Goal: Information Seeking & Learning: Learn about a topic

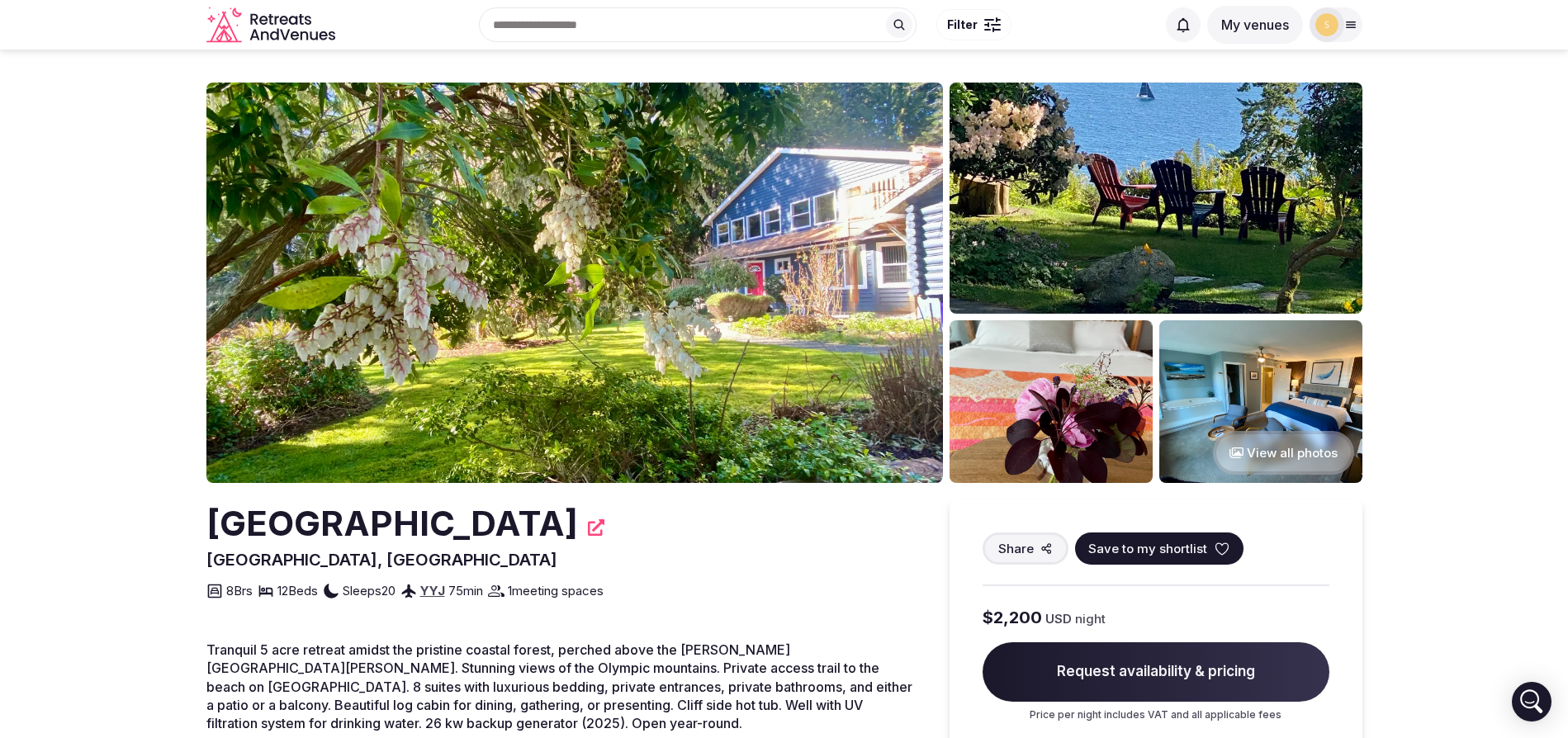
click at [288, 25] on icon "Retreats and Venues company logo" at bounding box center [272, 25] width 132 height 37
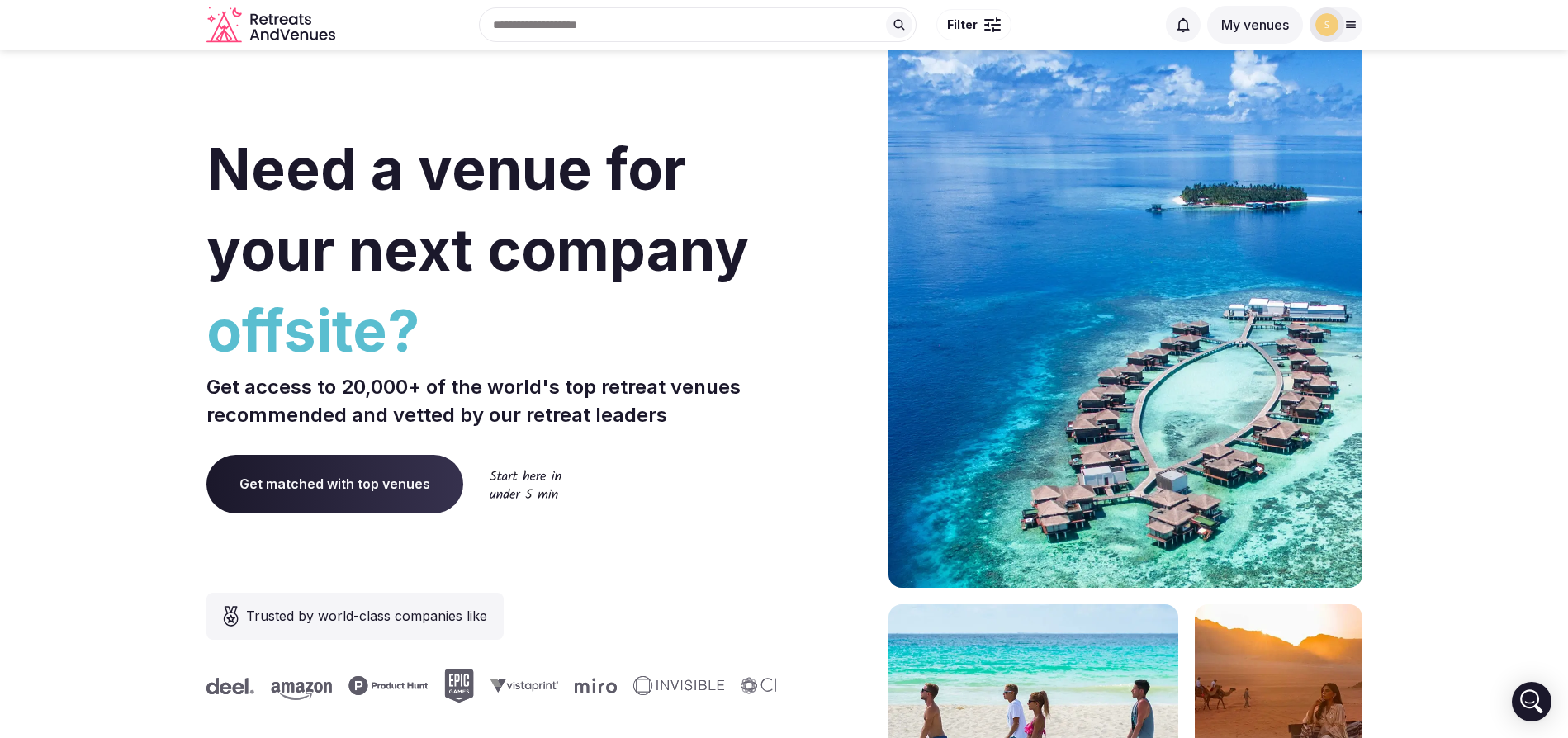
click at [592, 0] on div "Recent searches [GEOGRAPHIC_DATA], [GEOGRAPHIC_DATA] Sooke, [GEOGRAPHIC_DATA], …" at bounding box center [748, 25] width 814 height 71
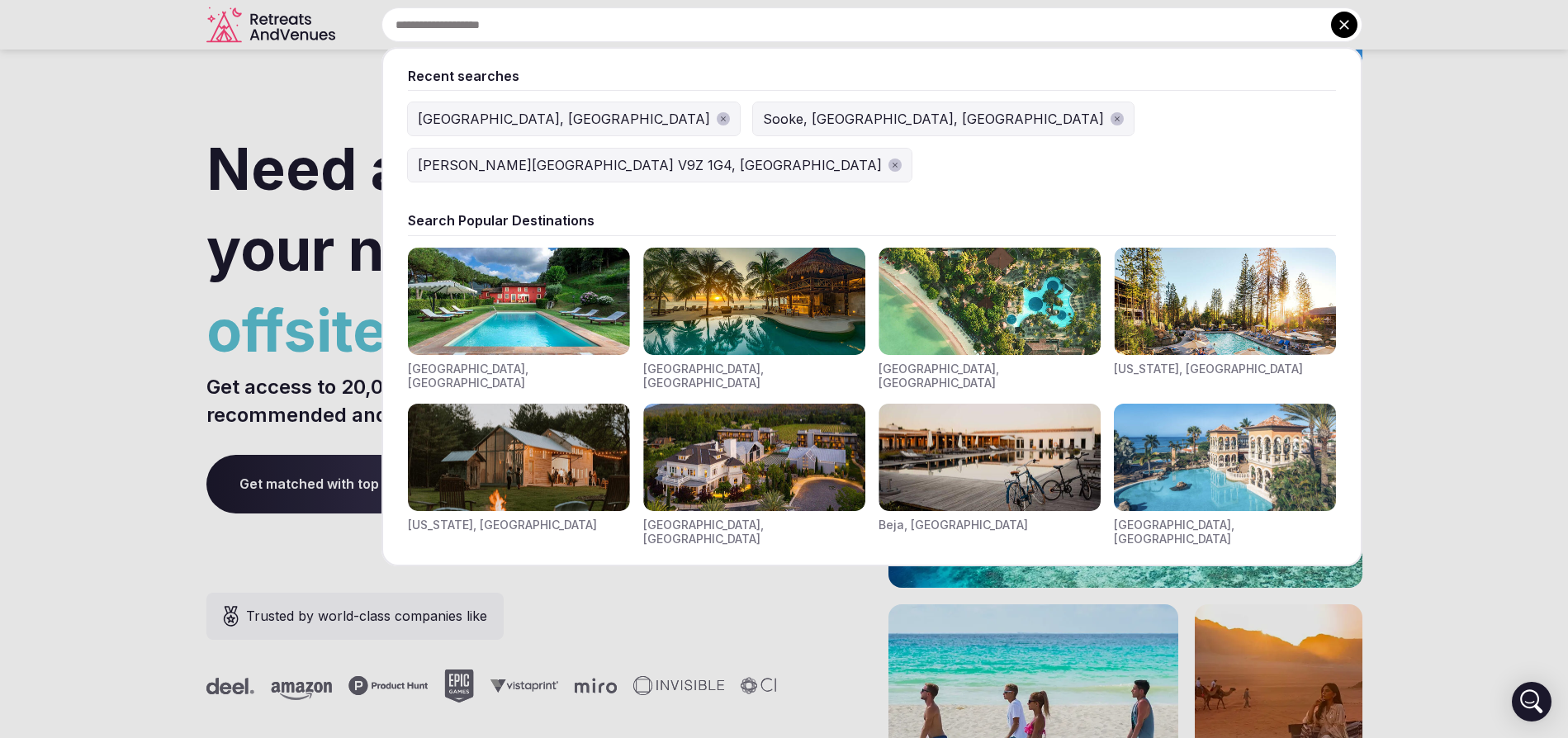
click at [577, 18] on input "text" at bounding box center [872, 24] width 981 height 35
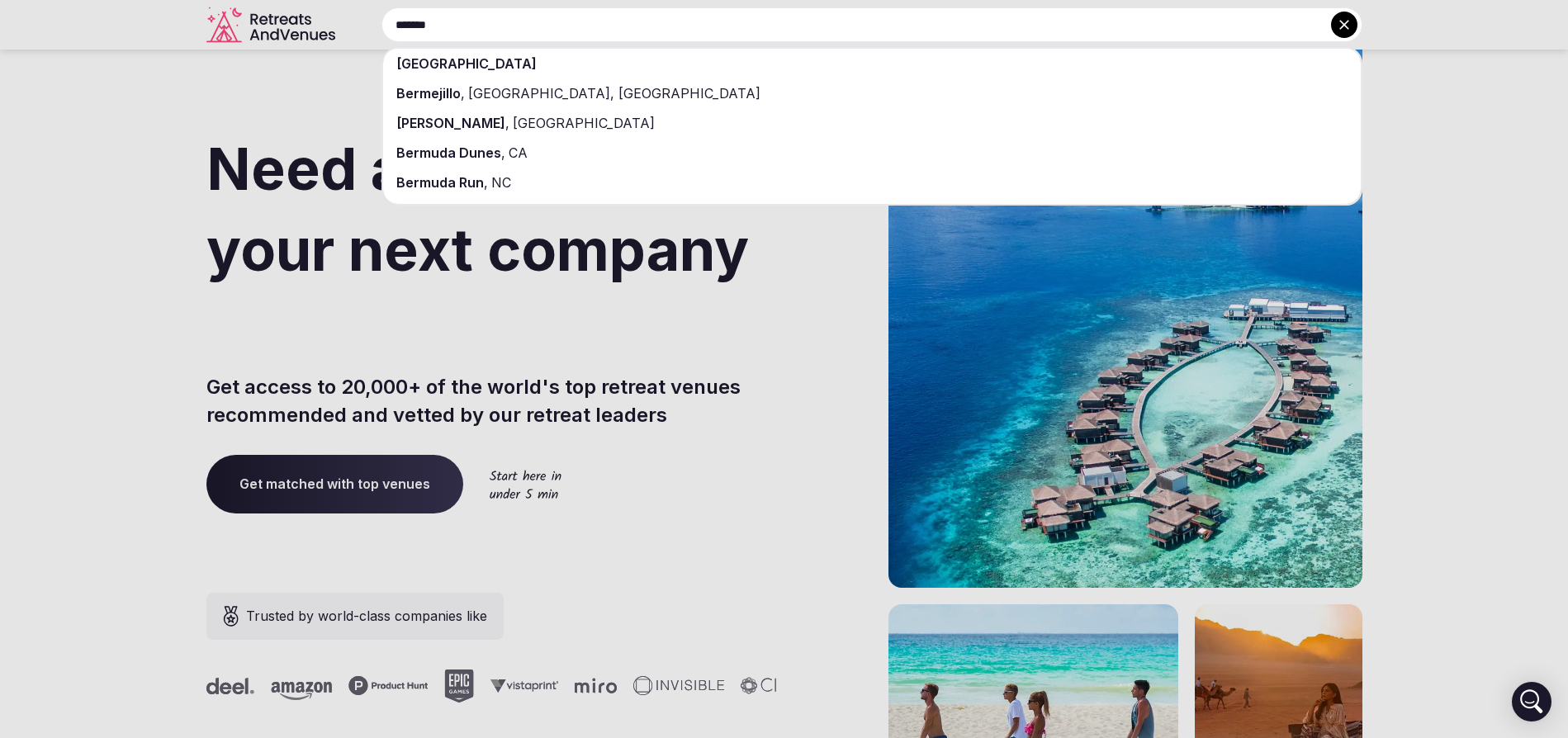
type input "*******"
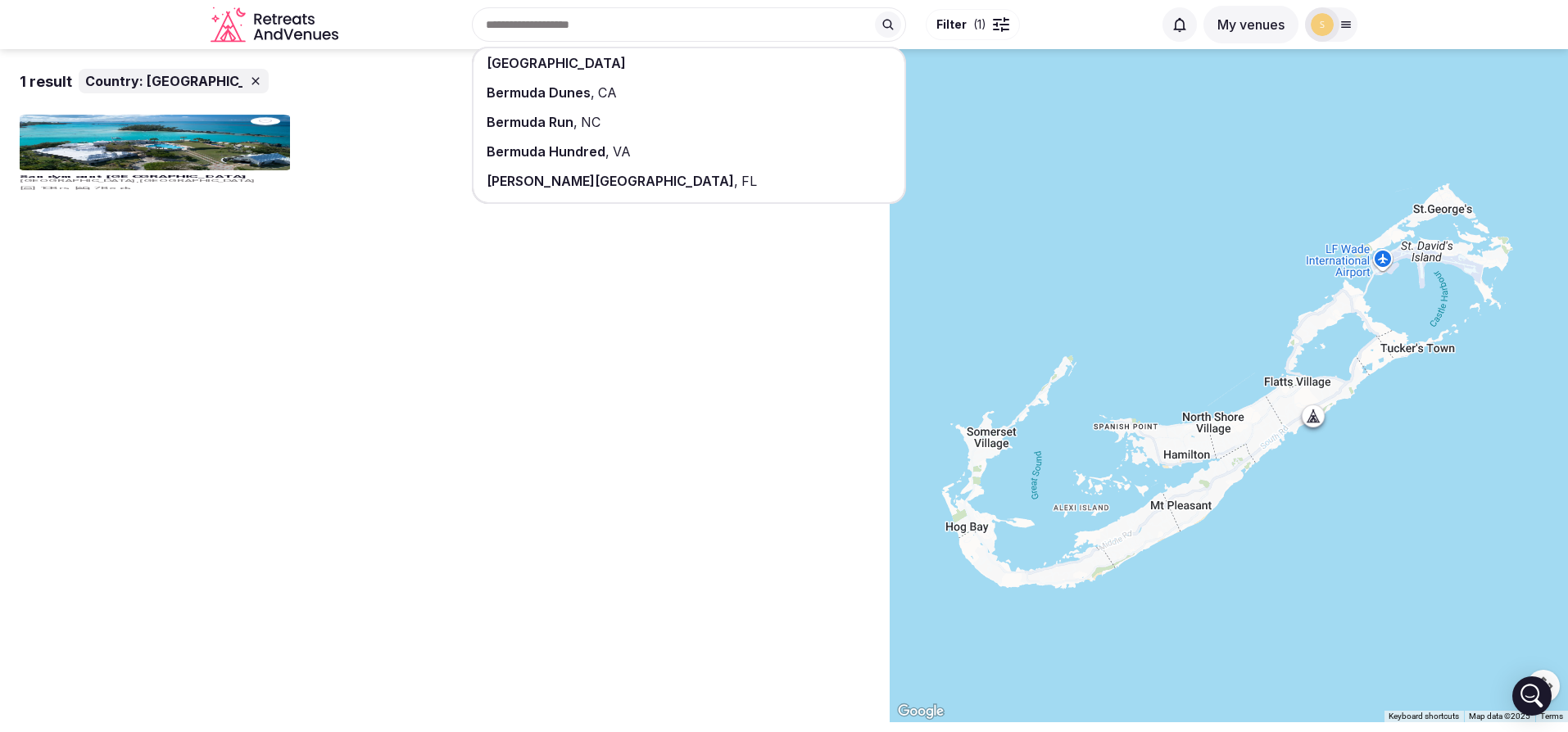
click at [499, 71] on div "[GEOGRAPHIC_DATA]" at bounding box center [689, 63] width 431 height 30
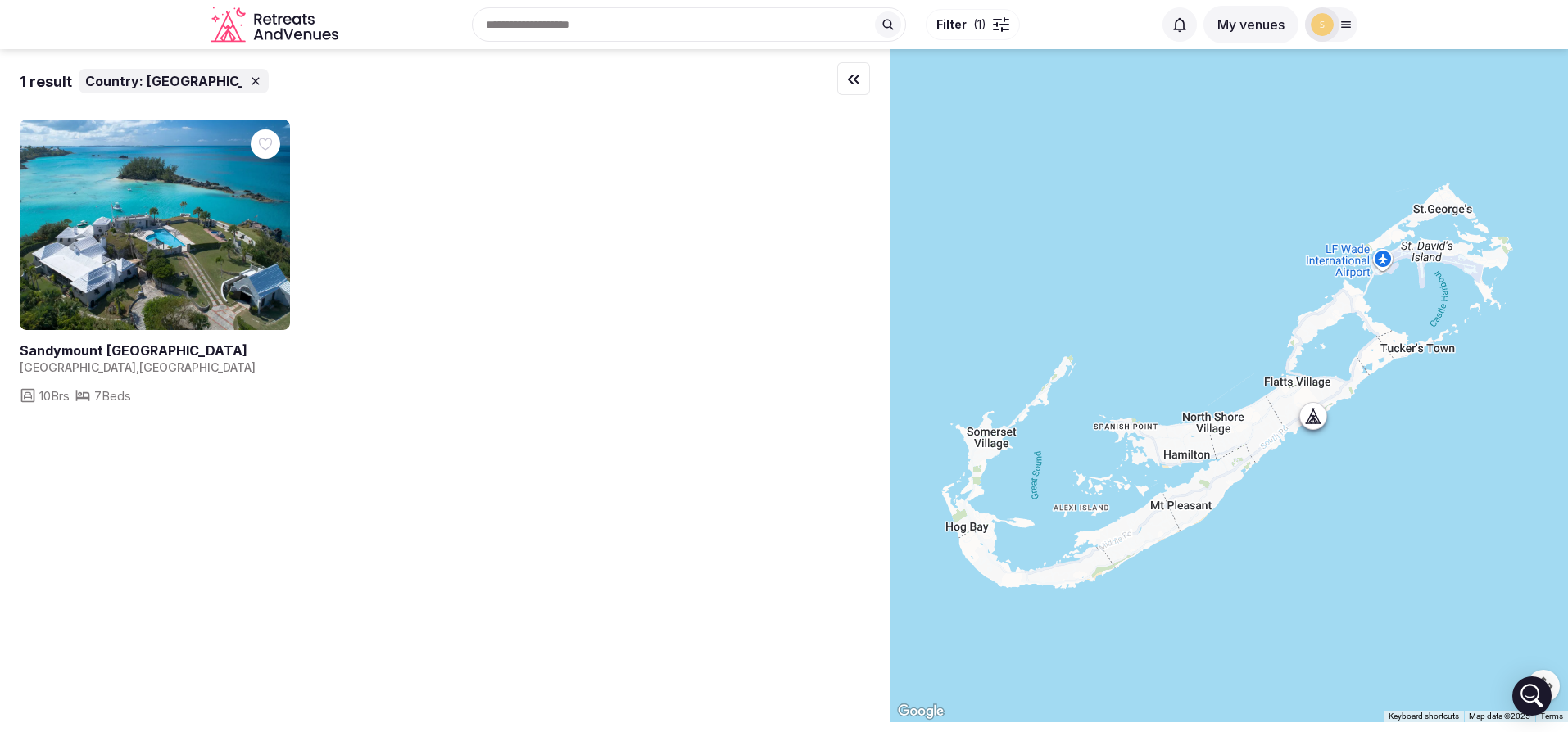
click at [1314, 423] on icon at bounding box center [1310, 416] width 7 height 15
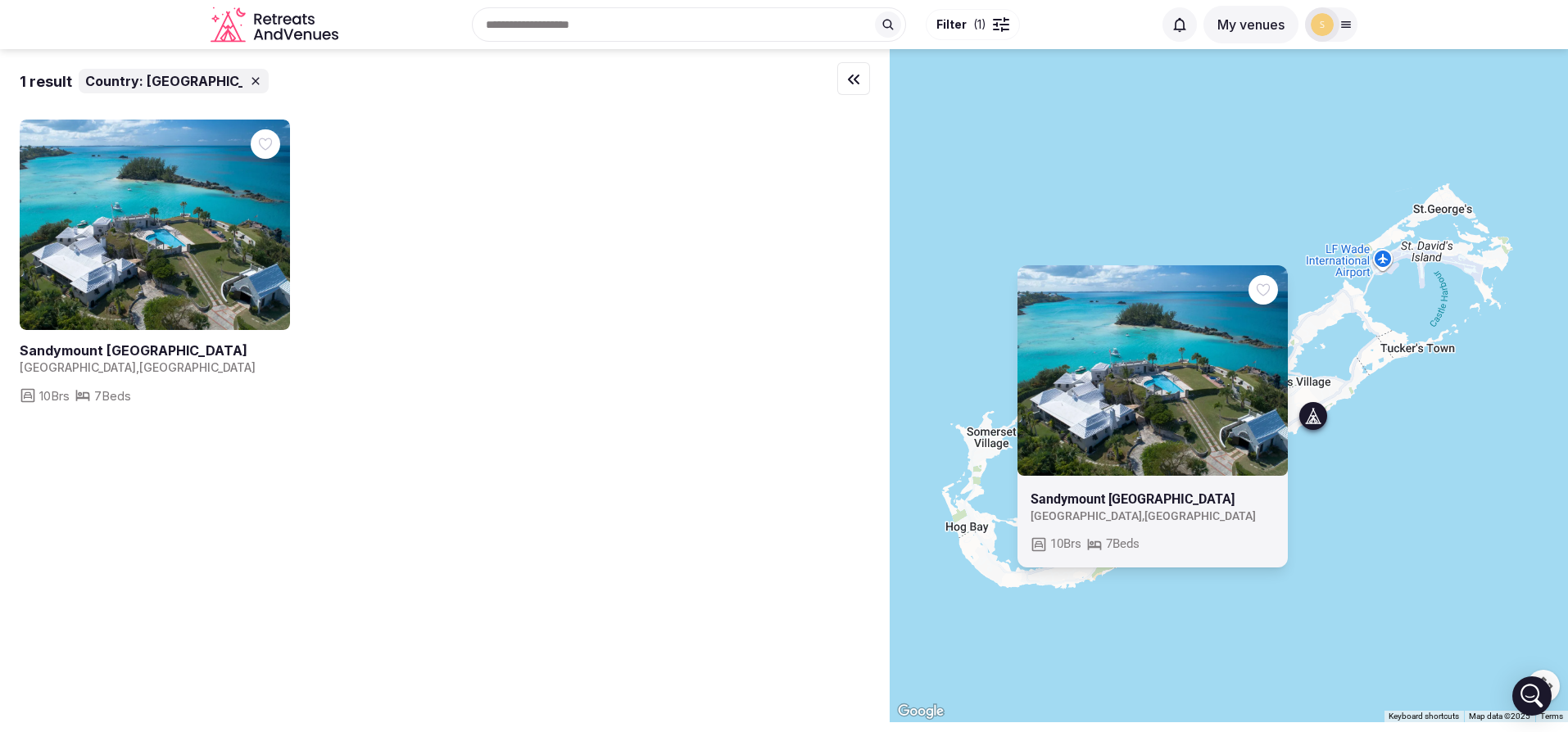
click at [1065, 461] on link at bounding box center [1153, 370] width 271 height 210
click at [560, 23] on input "text" at bounding box center [689, 24] width 434 height 34
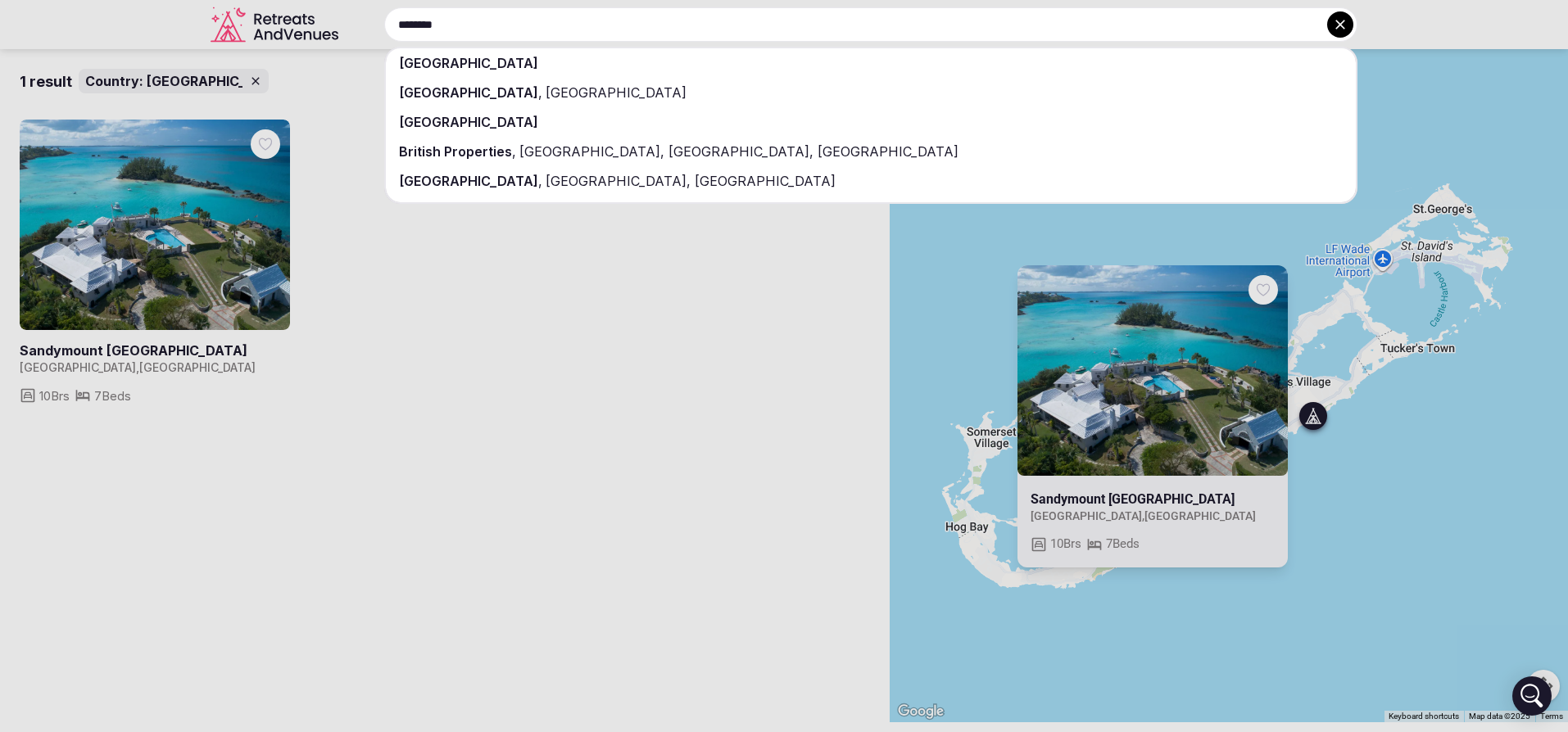
type input "*******"
click at [542, 94] on span "[GEOGRAPHIC_DATA]" at bounding box center [614, 93] width 145 height 17
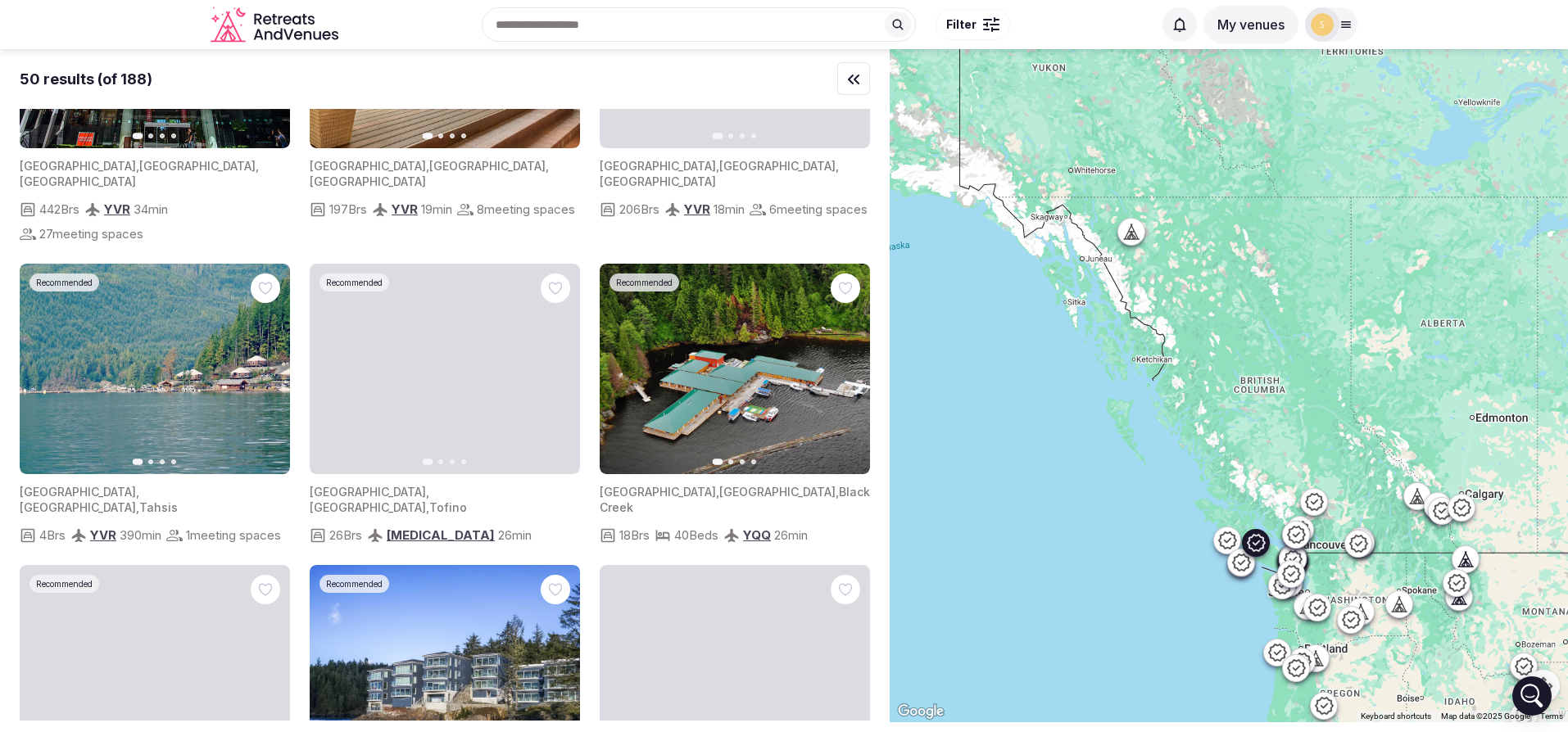
scroll to position [511, 0]
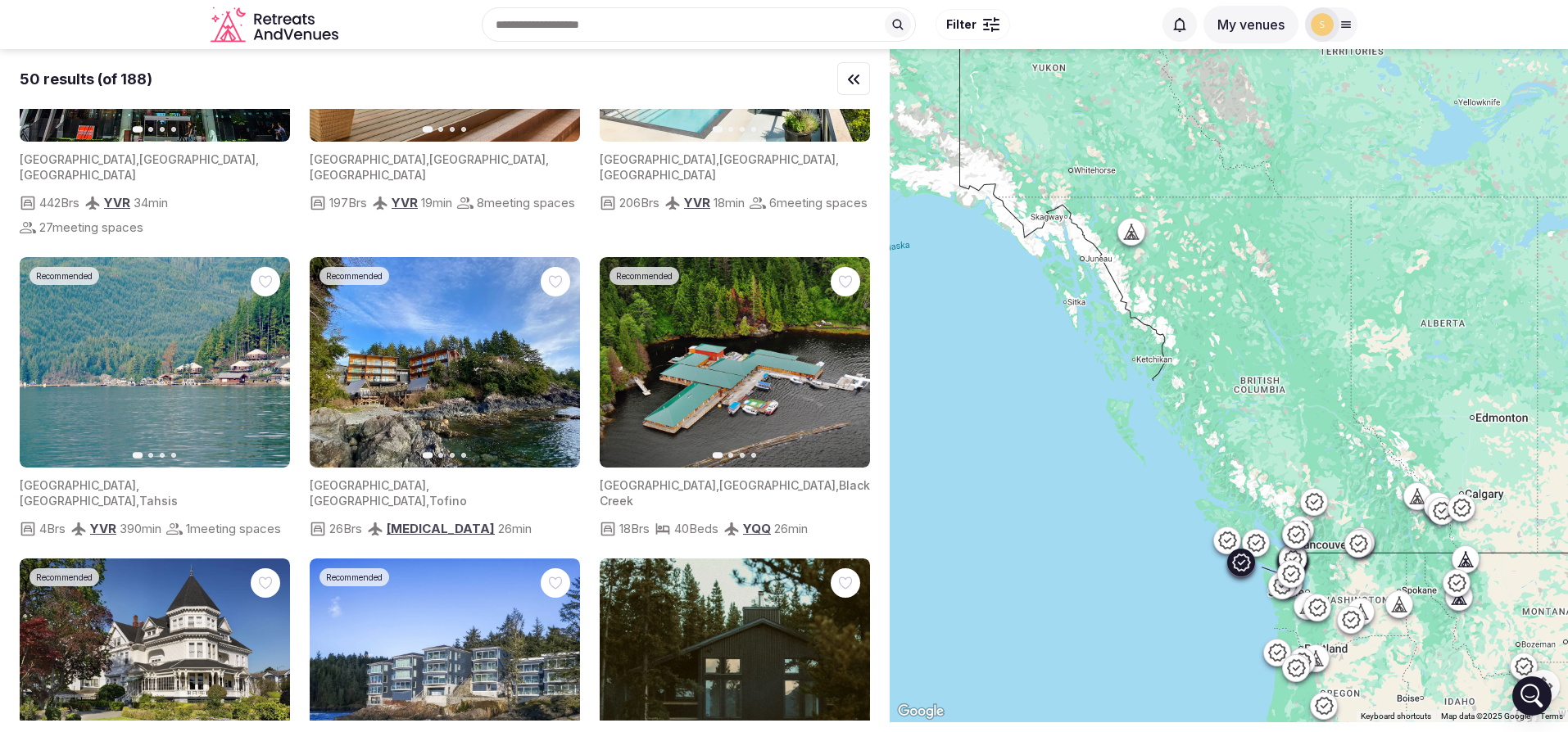
click at [556, 349] on button "Next slide" at bounding box center [557, 362] width 26 height 26
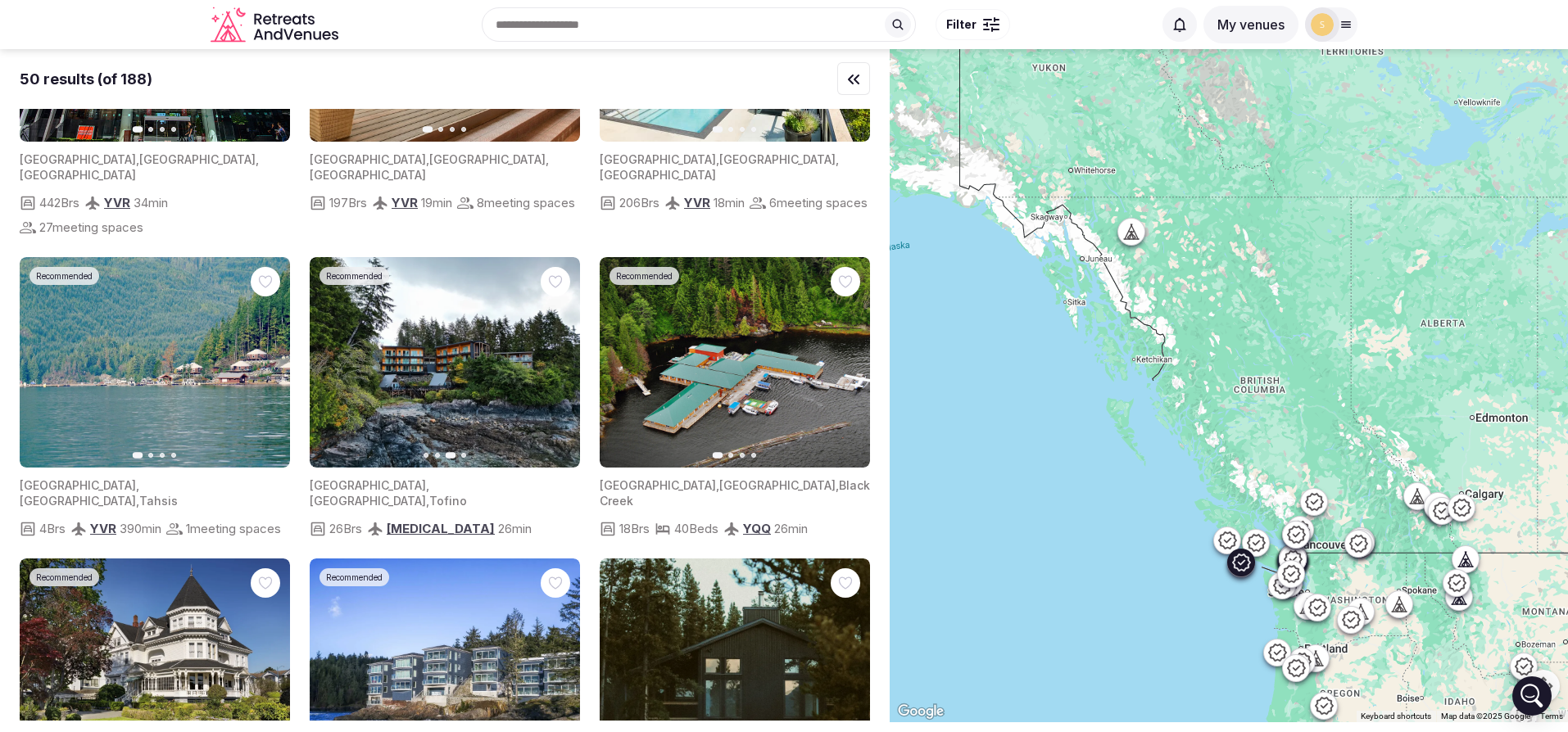
click at [549, 349] on button "Next slide" at bounding box center [557, 362] width 26 height 26
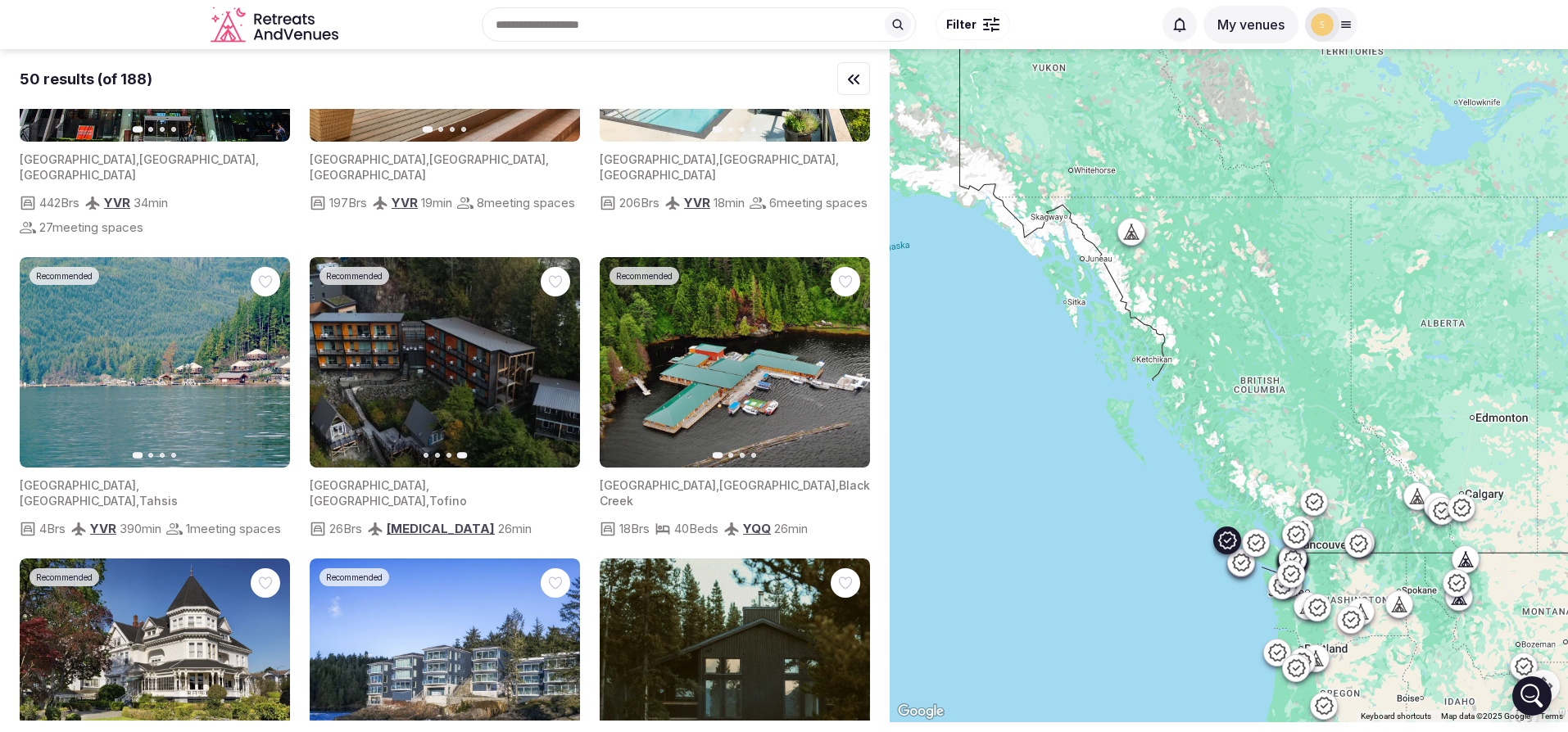
click at [259, 349] on button "Next slide" at bounding box center [267, 362] width 26 height 26
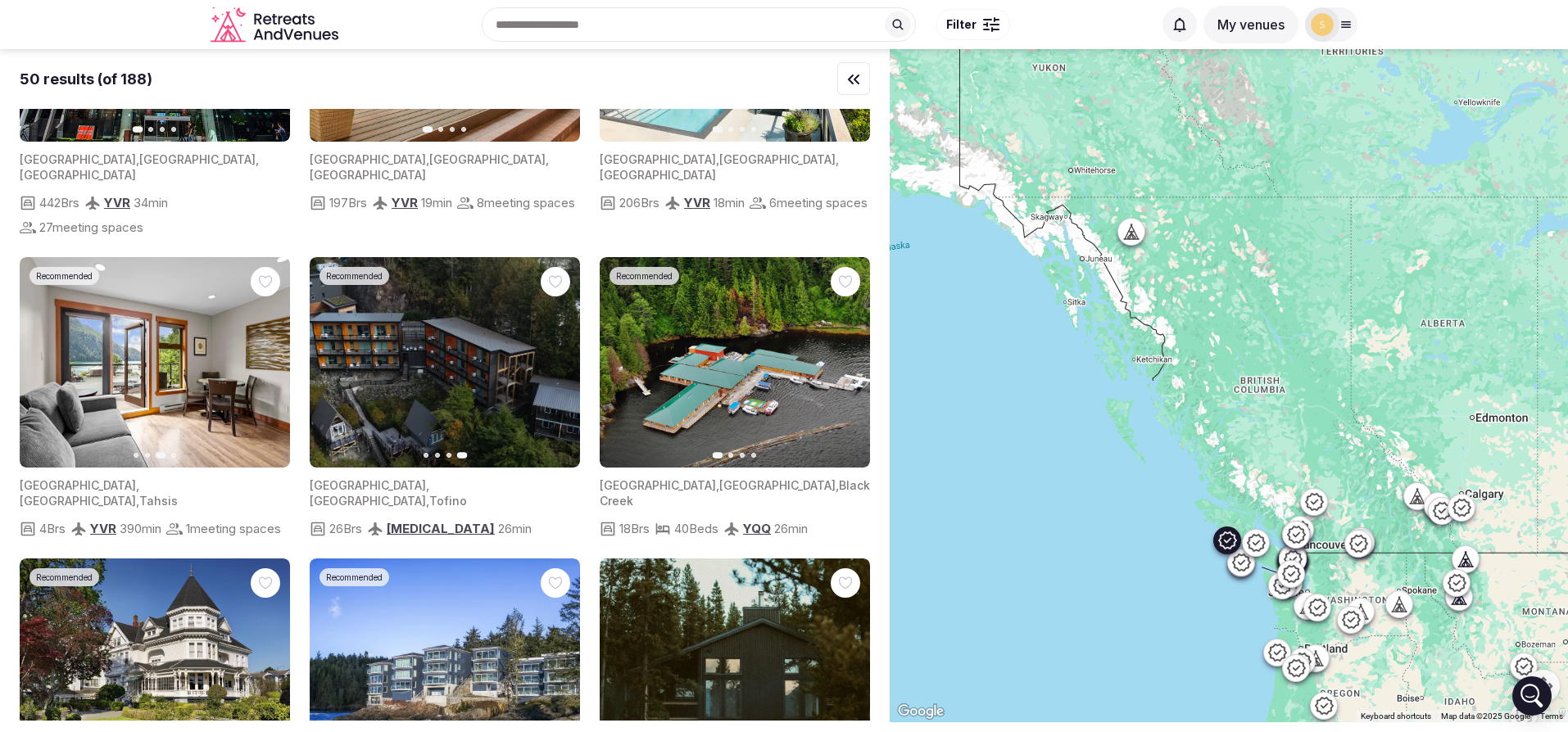
click at [259, 349] on button "Next slide" at bounding box center [267, 362] width 26 height 26
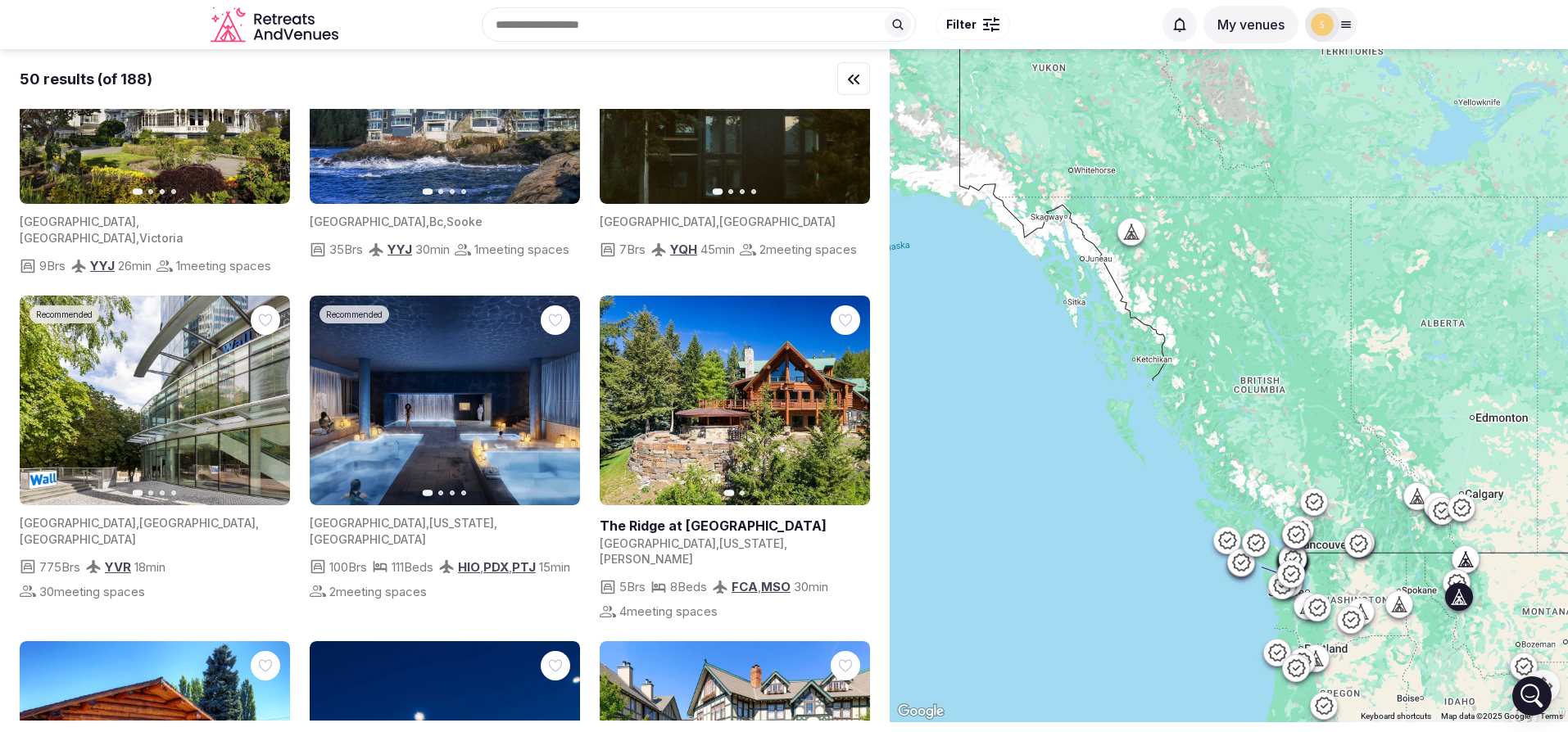
scroll to position [1111, 0]
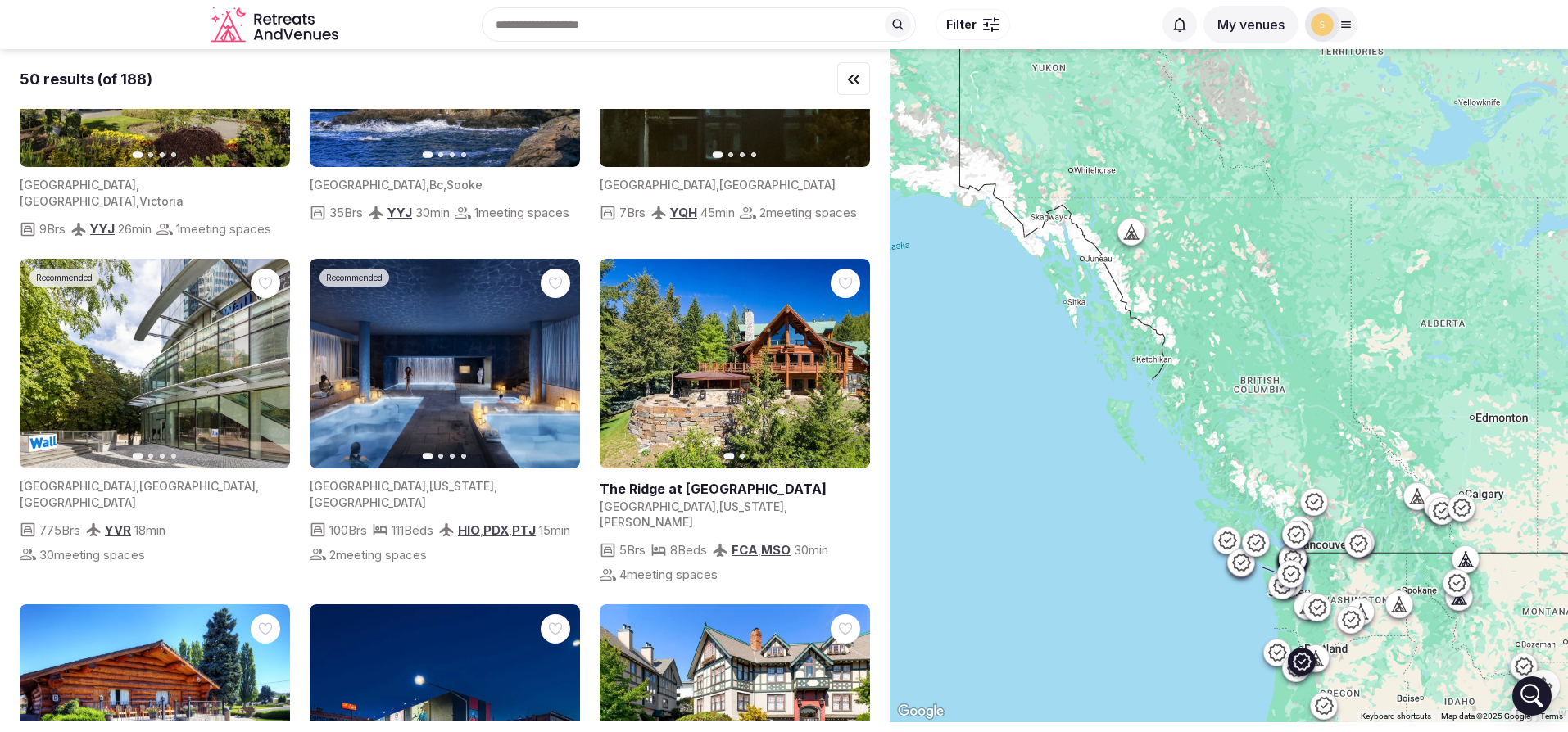
click at [553, 357] on icon "button" at bounding box center [557, 363] width 13 height 13
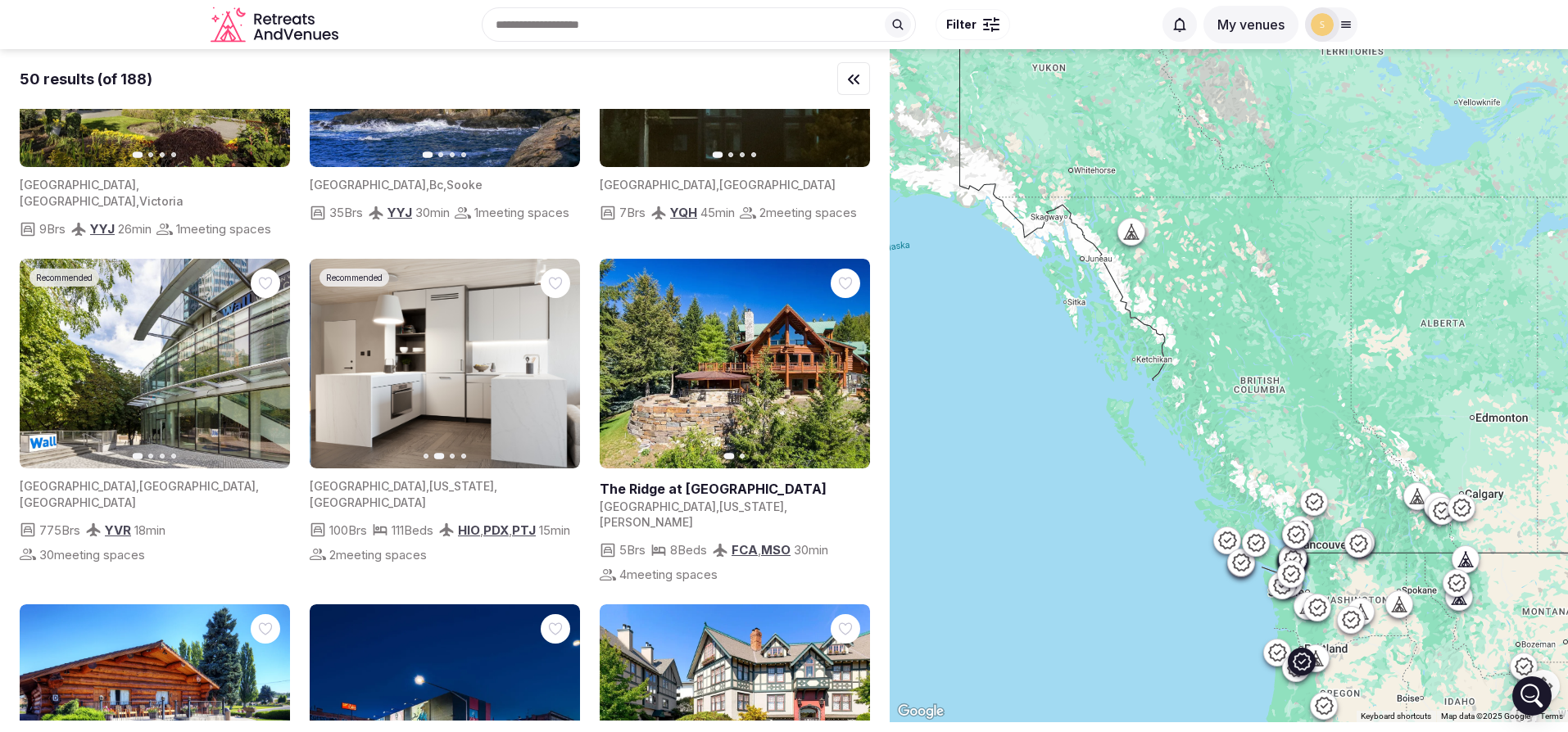
click at [553, 357] on icon "button" at bounding box center [557, 363] width 13 height 13
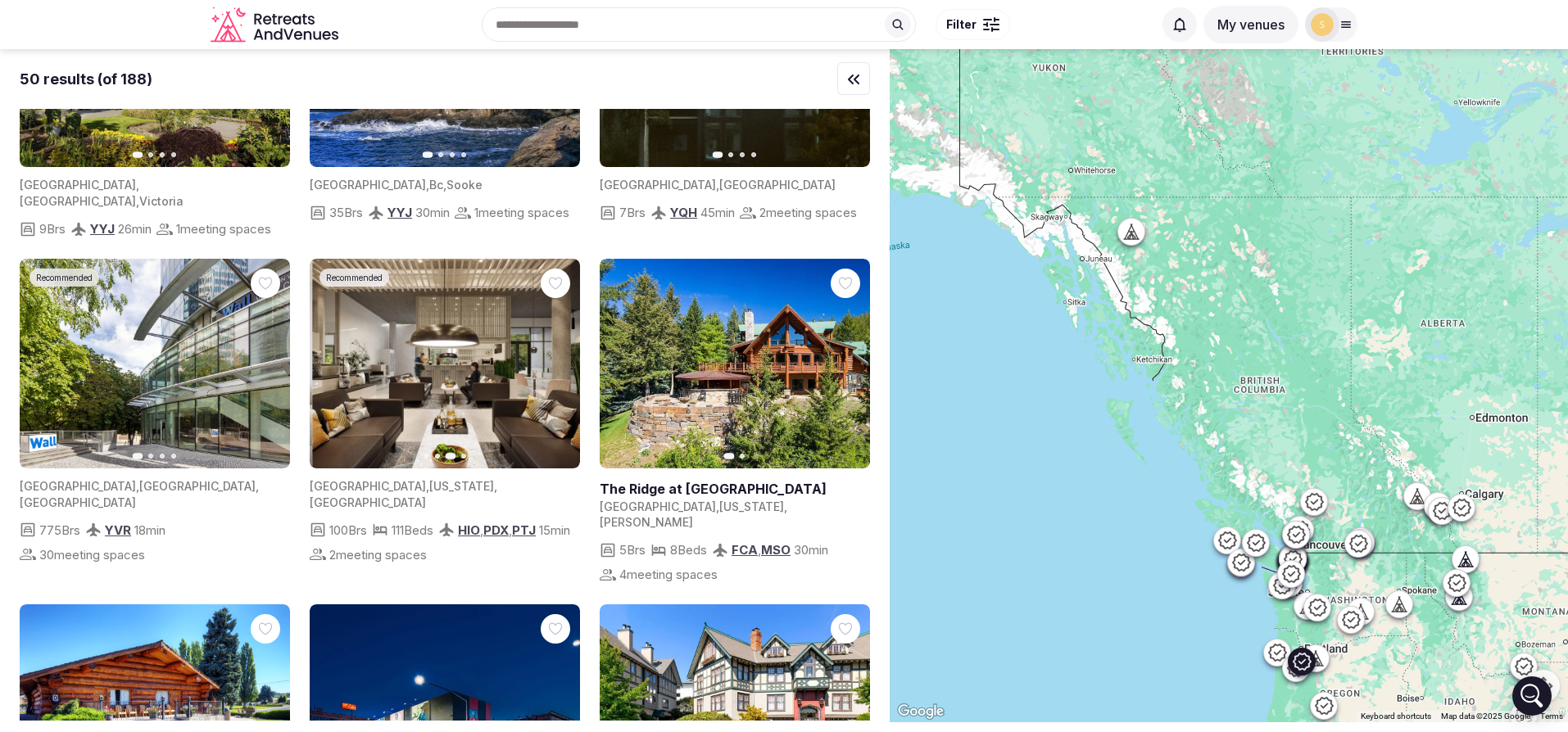
click at [553, 357] on icon "button" at bounding box center [557, 363] width 13 height 13
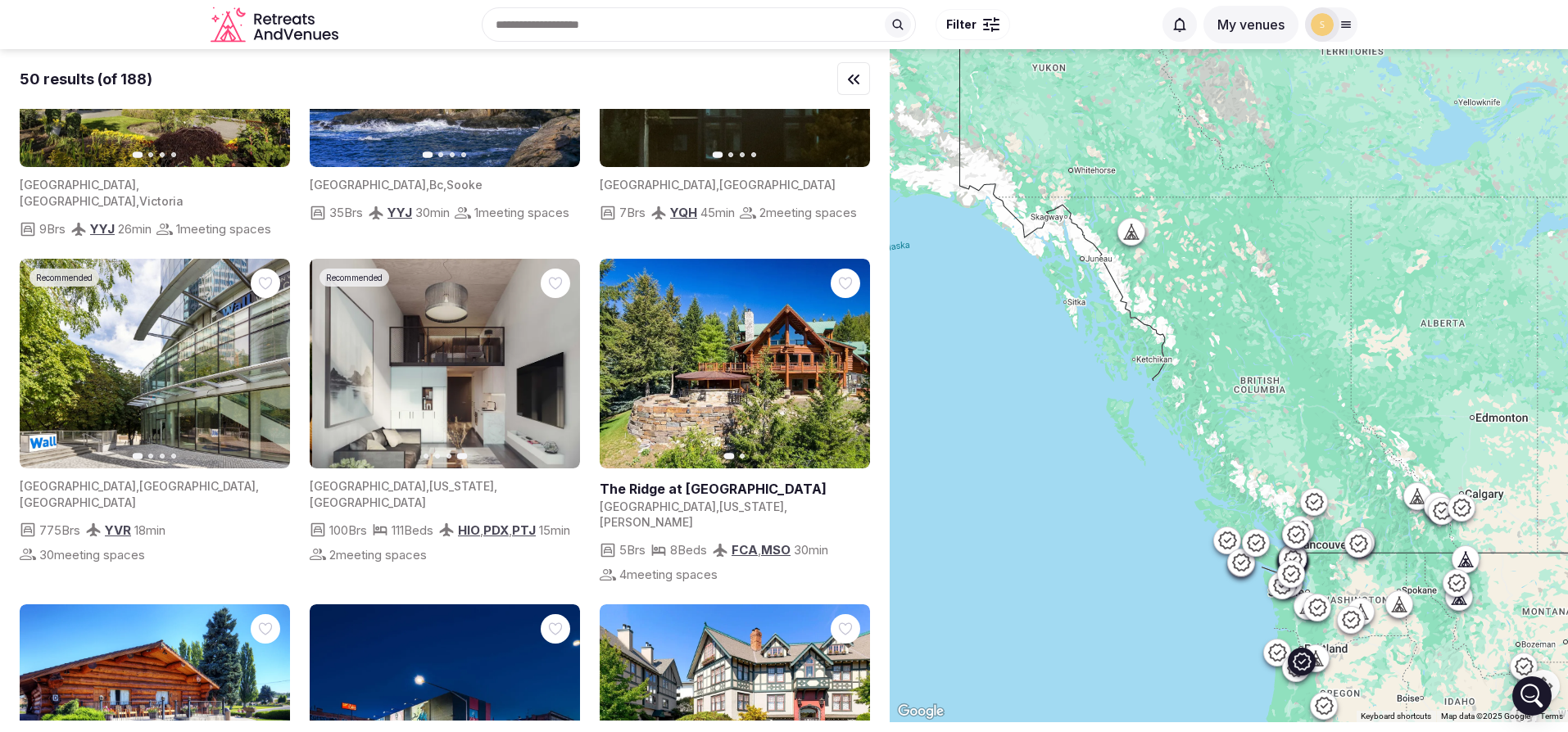
click at [553, 357] on icon "button" at bounding box center [557, 363] width 13 height 13
click at [847, 356] on button "Next slide" at bounding box center [847, 363] width 26 height 26
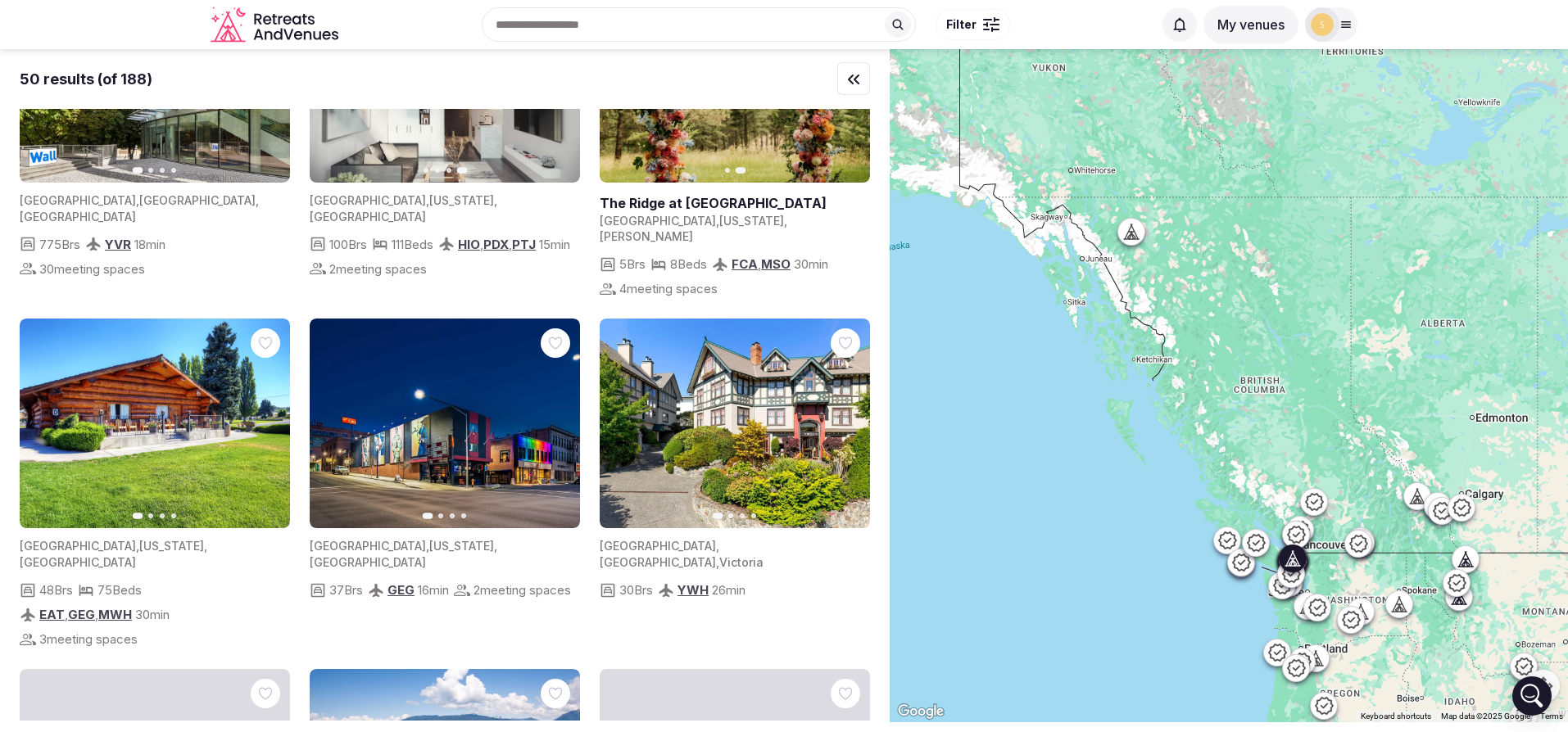
scroll to position [1498, 0]
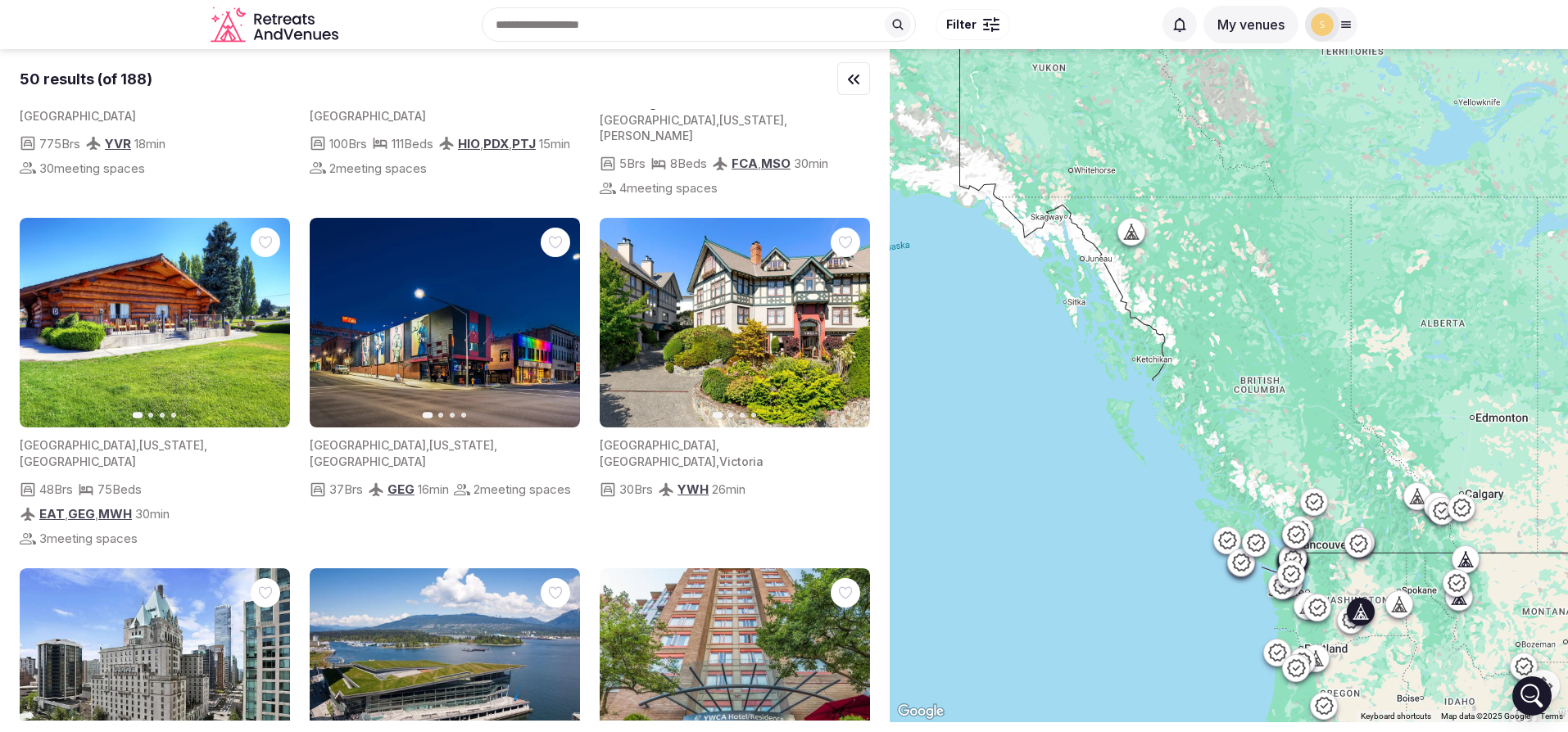
click at [274, 309] on button "Next slide" at bounding box center [267, 322] width 26 height 26
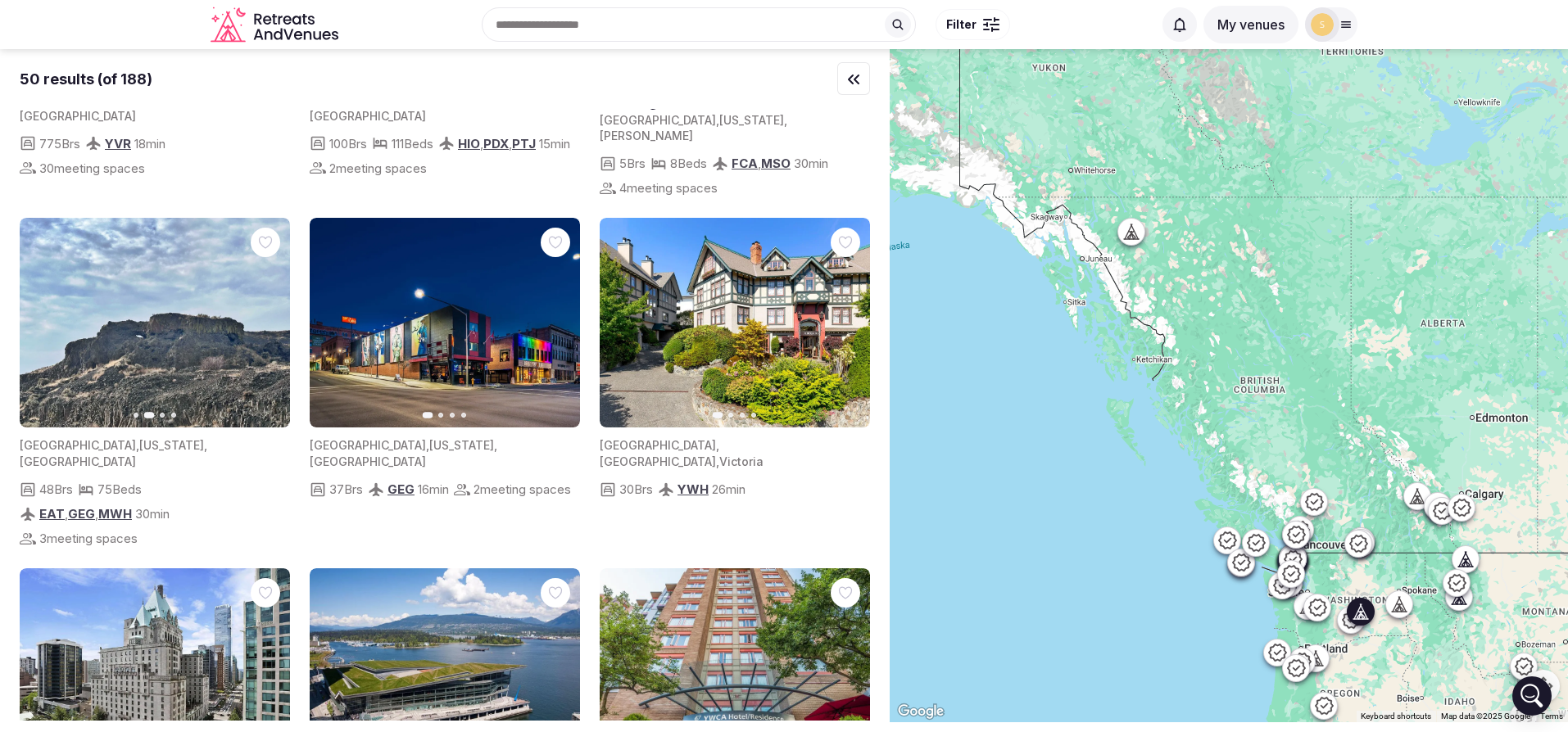
click at [272, 316] on icon "button" at bounding box center [267, 322] width 13 height 13
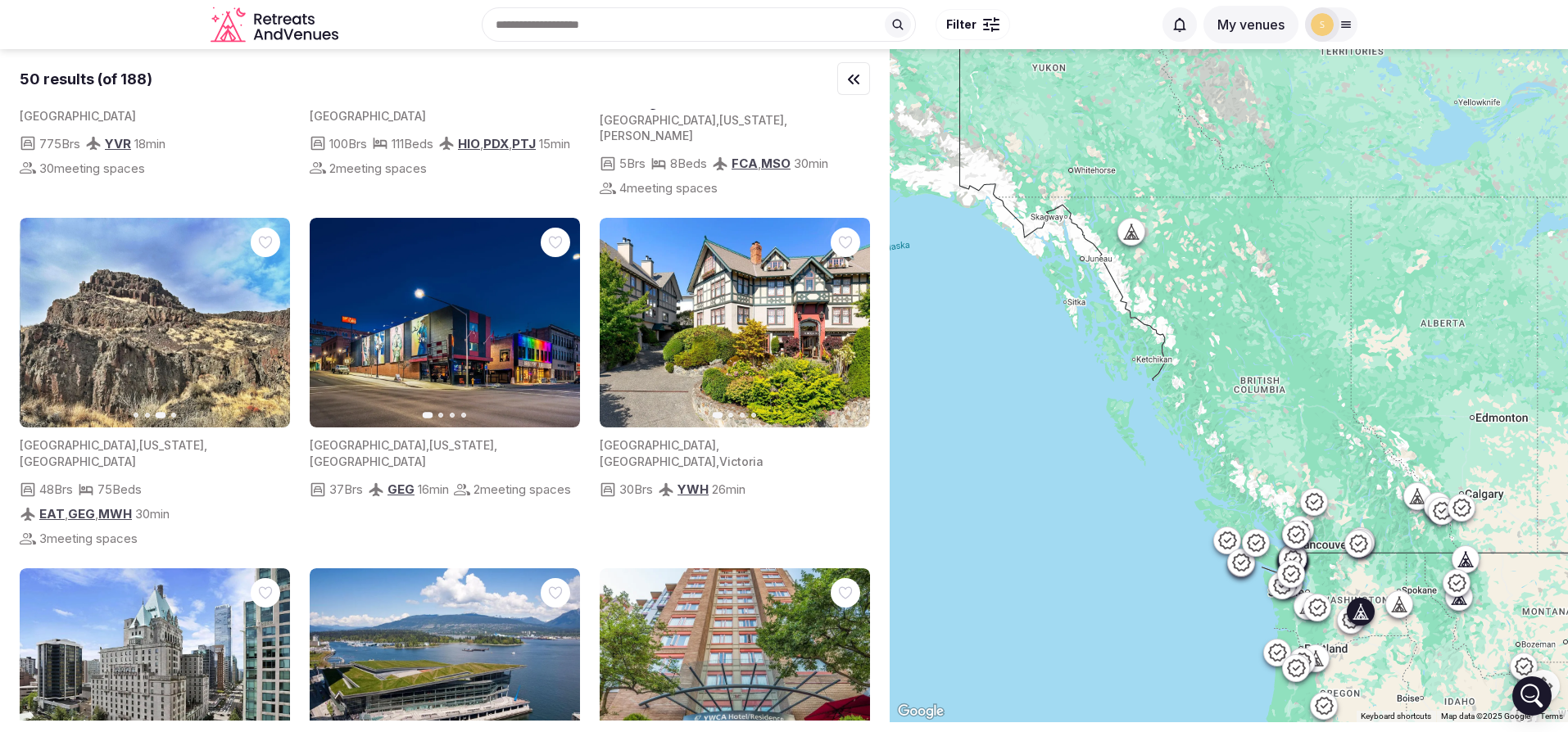
click at [272, 316] on icon "button" at bounding box center [267, 322] width 13 height 13
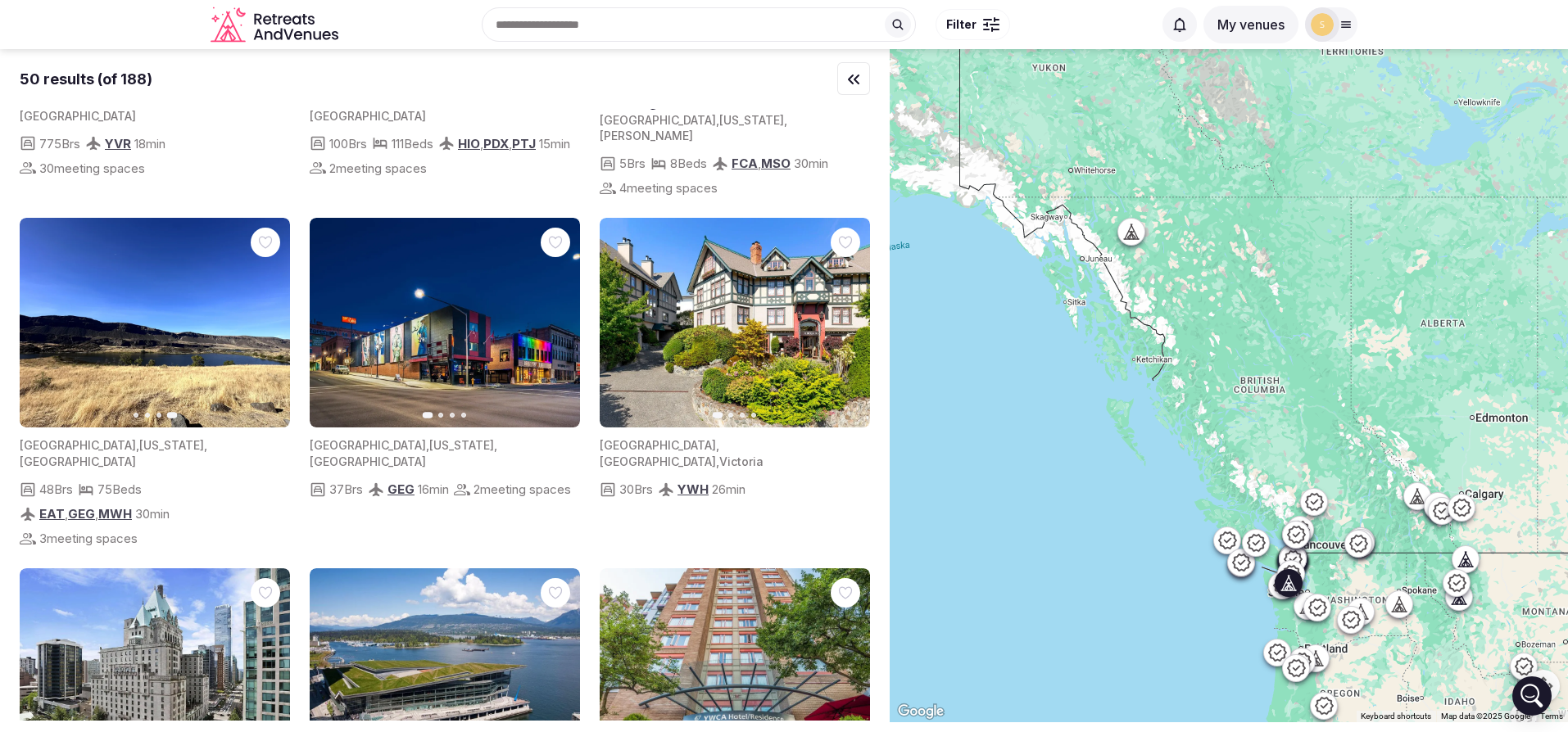
click at [849, 316] on icon "button" at bounding box center [847, 322] width 13 height 13
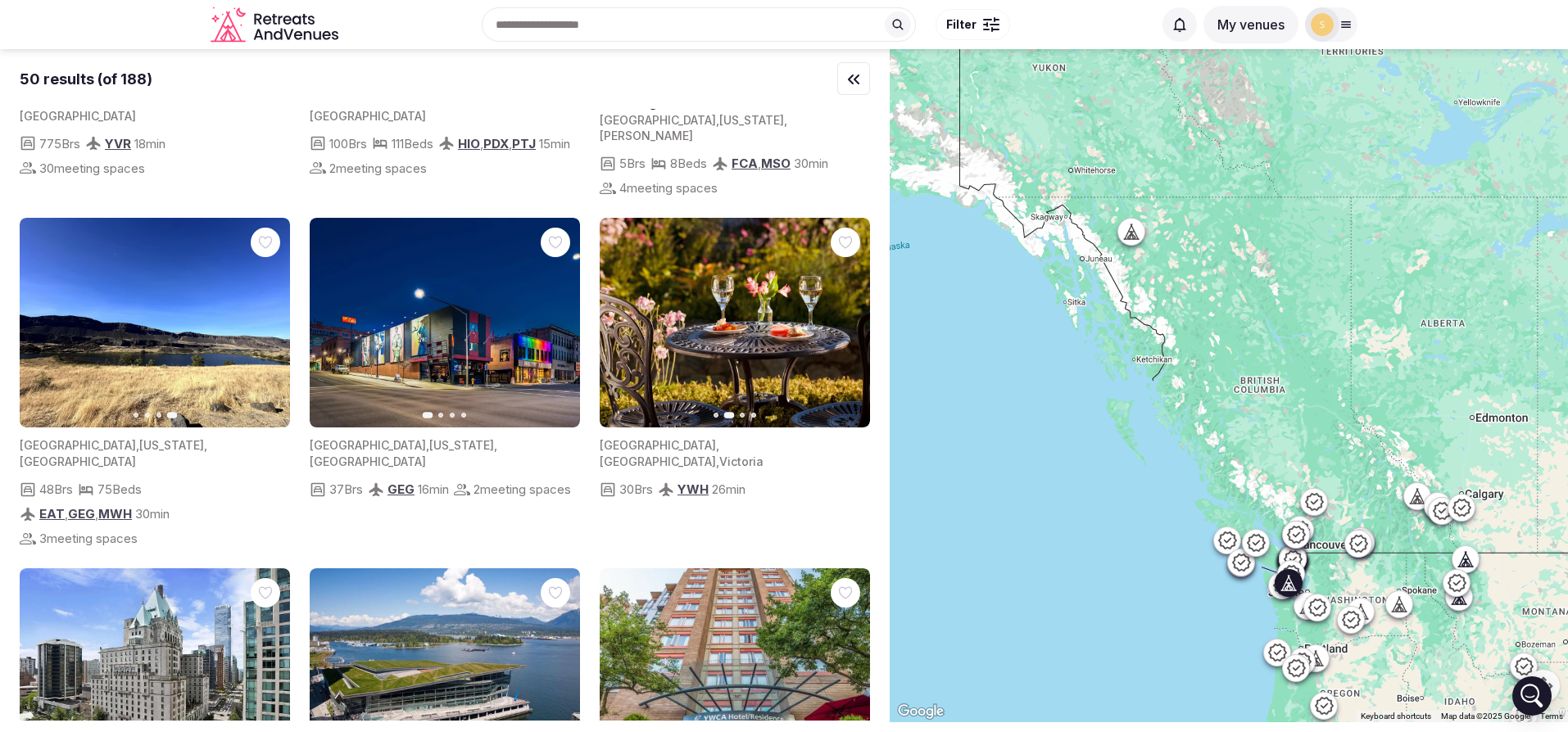
click at [849, 316] on icon "button" at bounding box center [847, 322] width 13 height 13
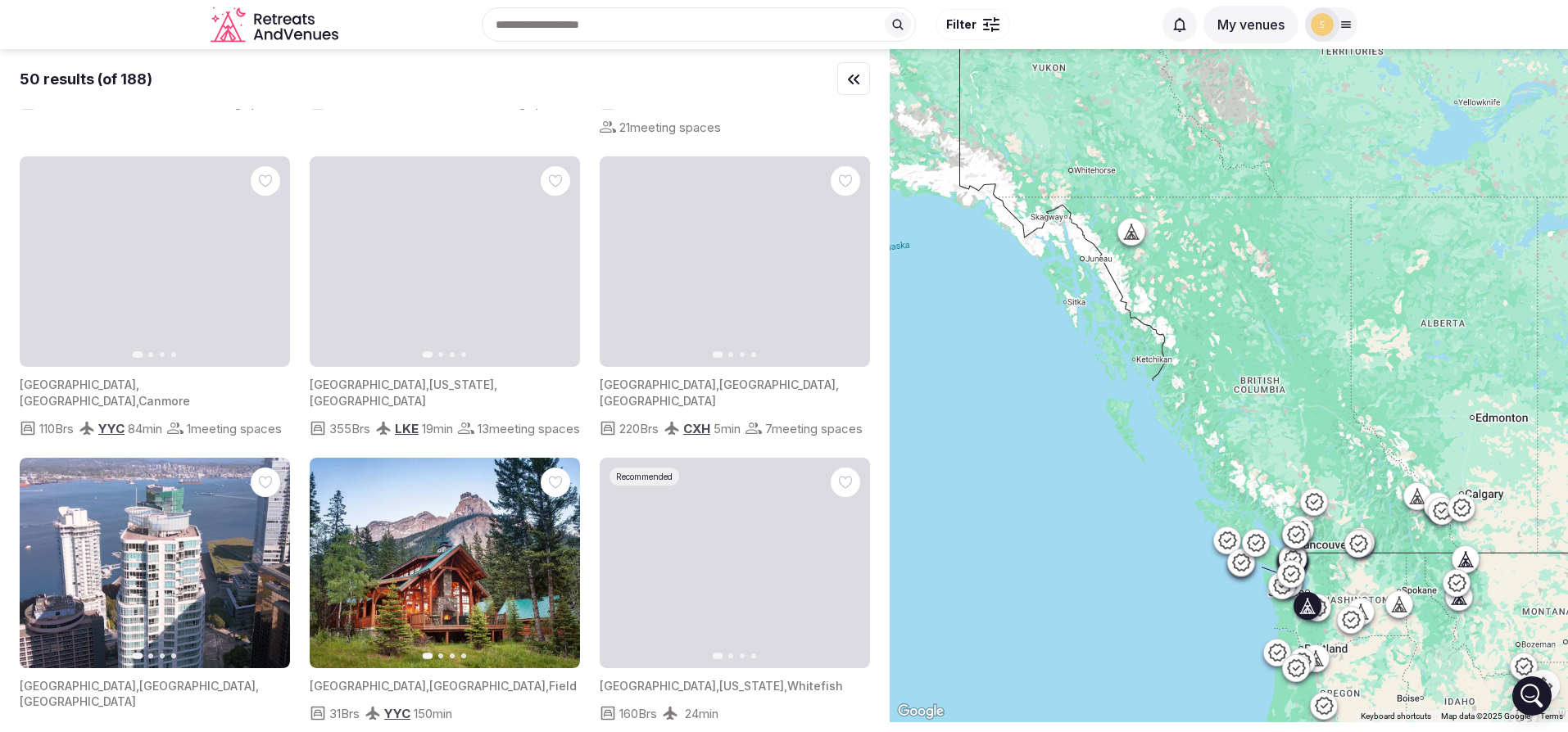
scroll to position [2564, 0]
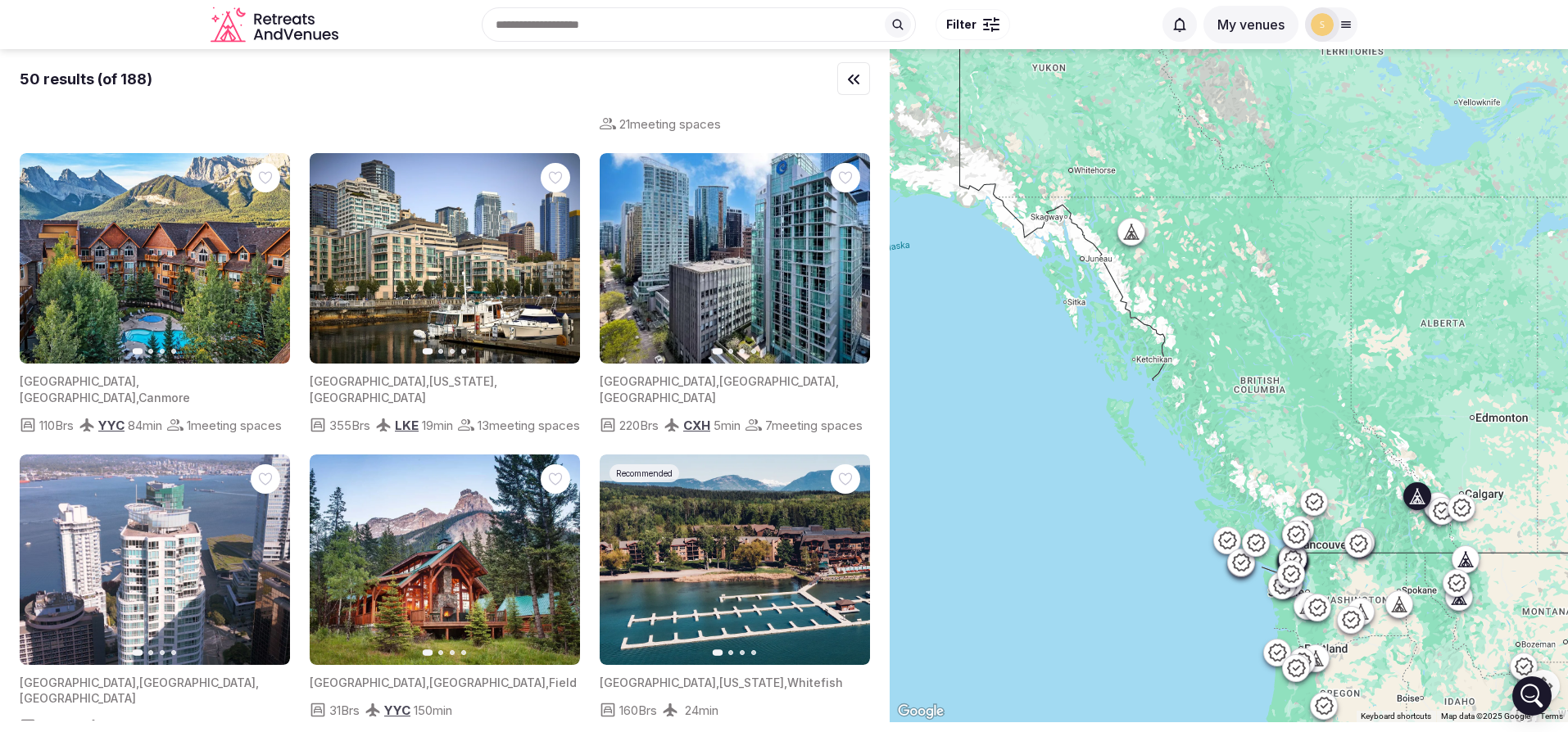
click at [565, 547] on button "Next slide" at bounding box center [557, 560] width 26 height 26
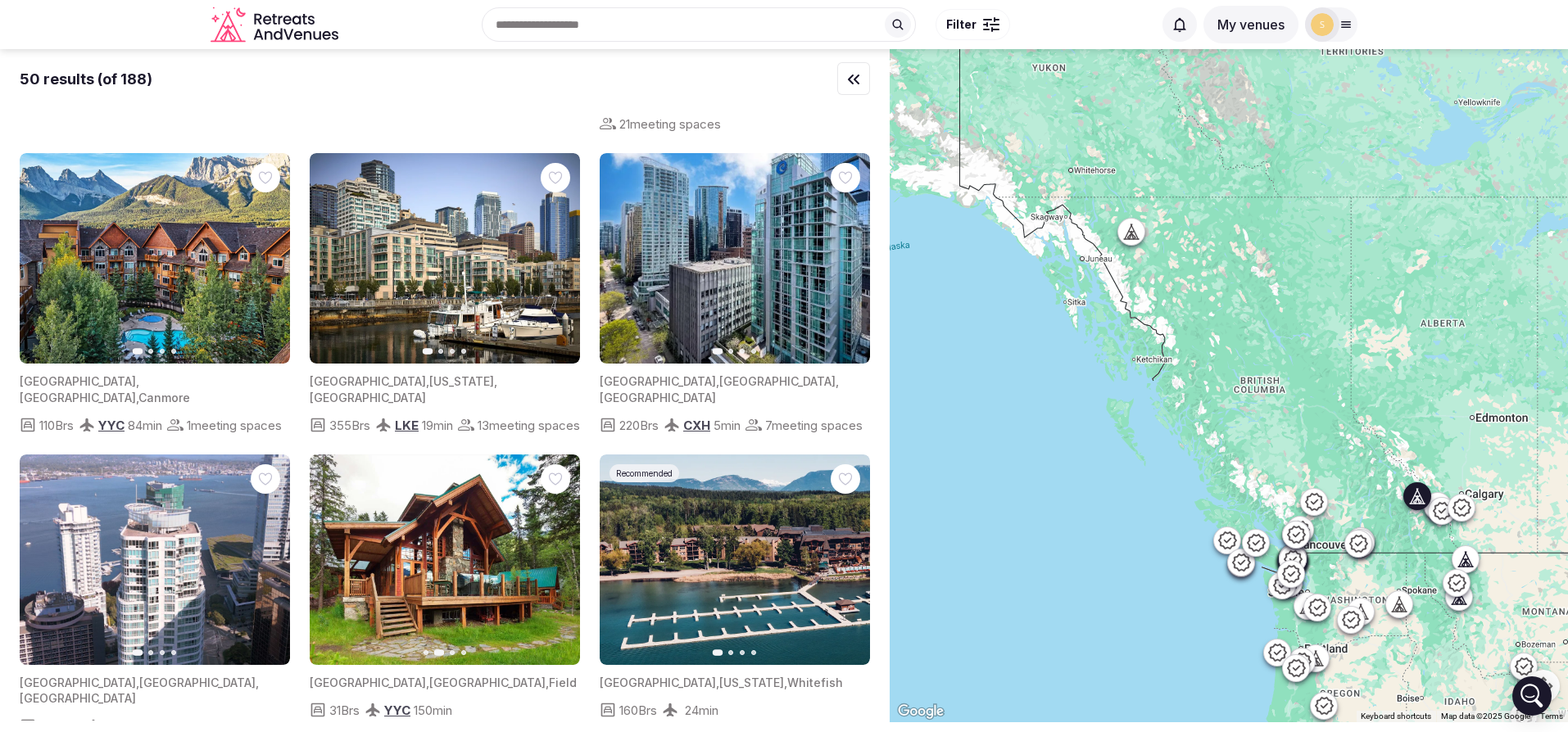
click at [561, 553] on icon "button" at bounding box center [557, 560] width 13 height 13
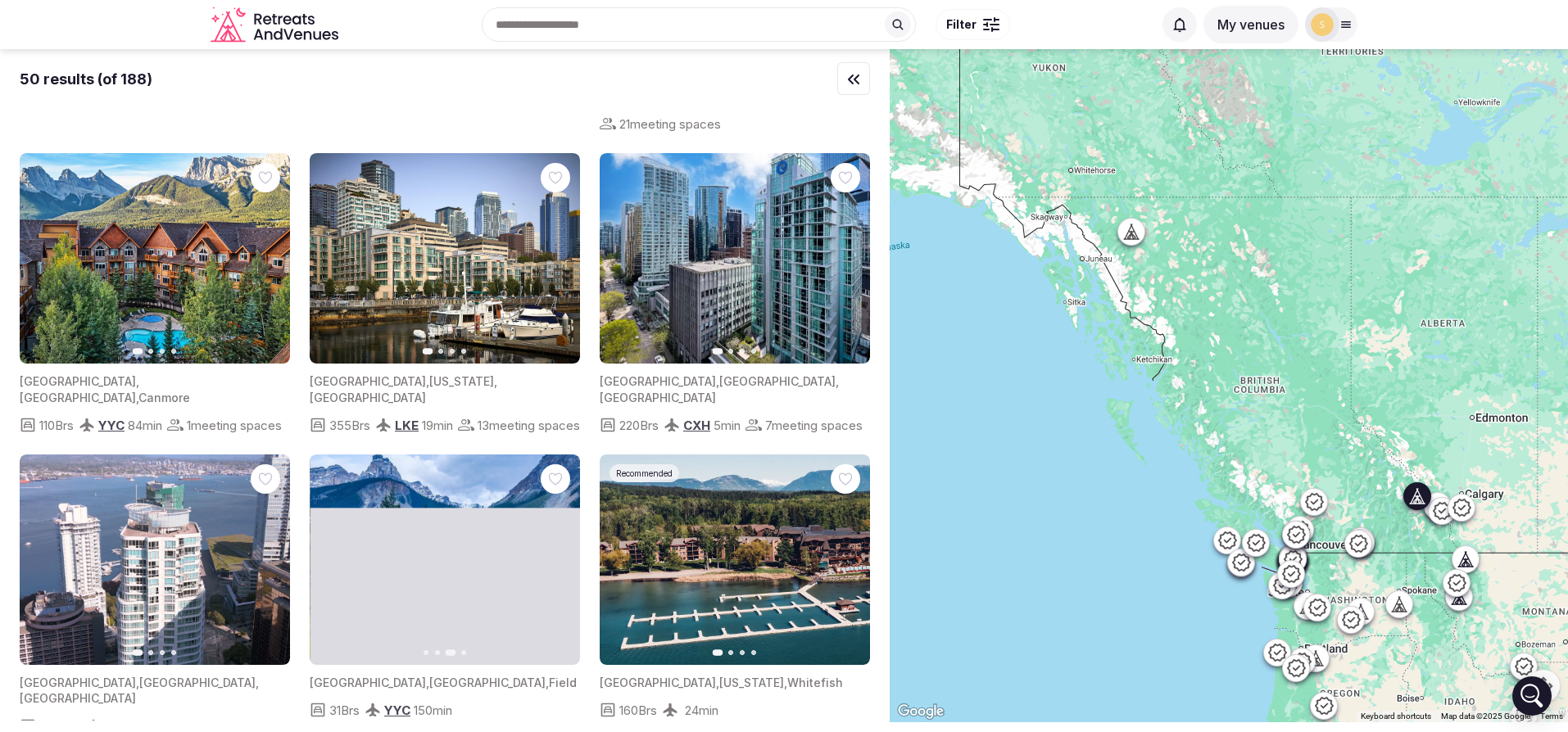
click at [561, 553] on icon "button" at bounding box center [557, 560] width 13 height 13
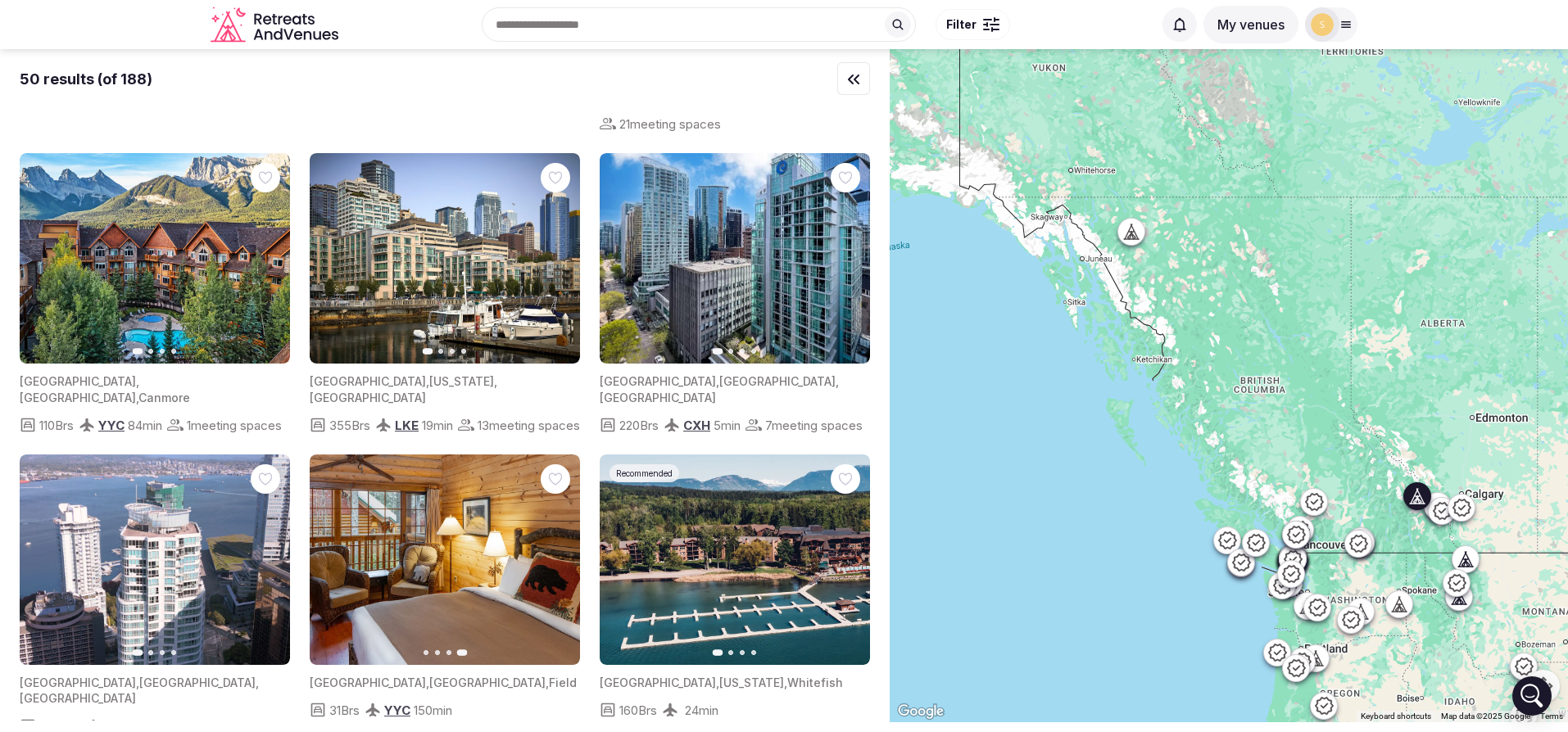
click at [556, 553] on icon "button" at bounding box center [557, 559] width 6 height 11
click at [428, 511] on img at bounding box center [445, 560] width 271 height 210
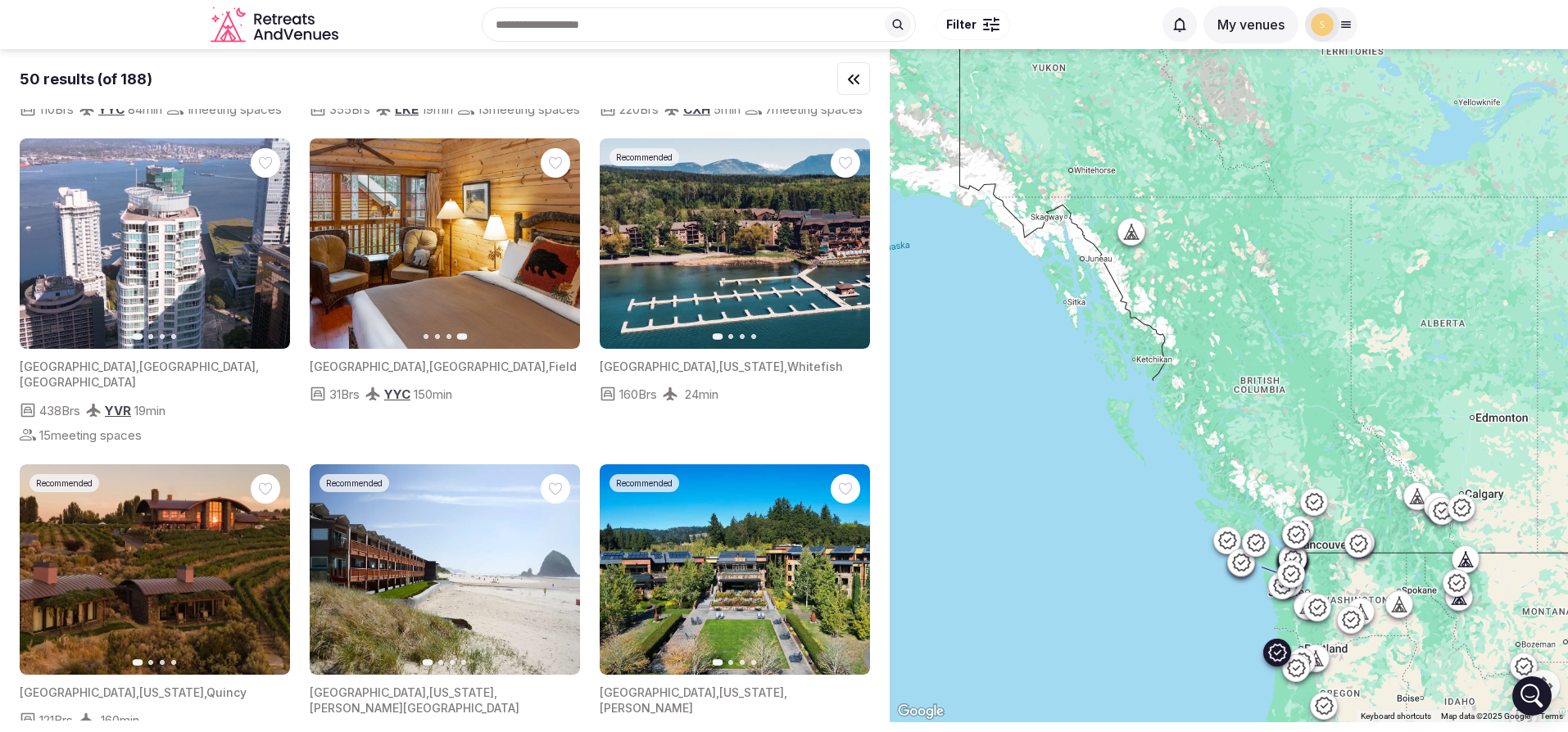
scroll to position [2920, 0]
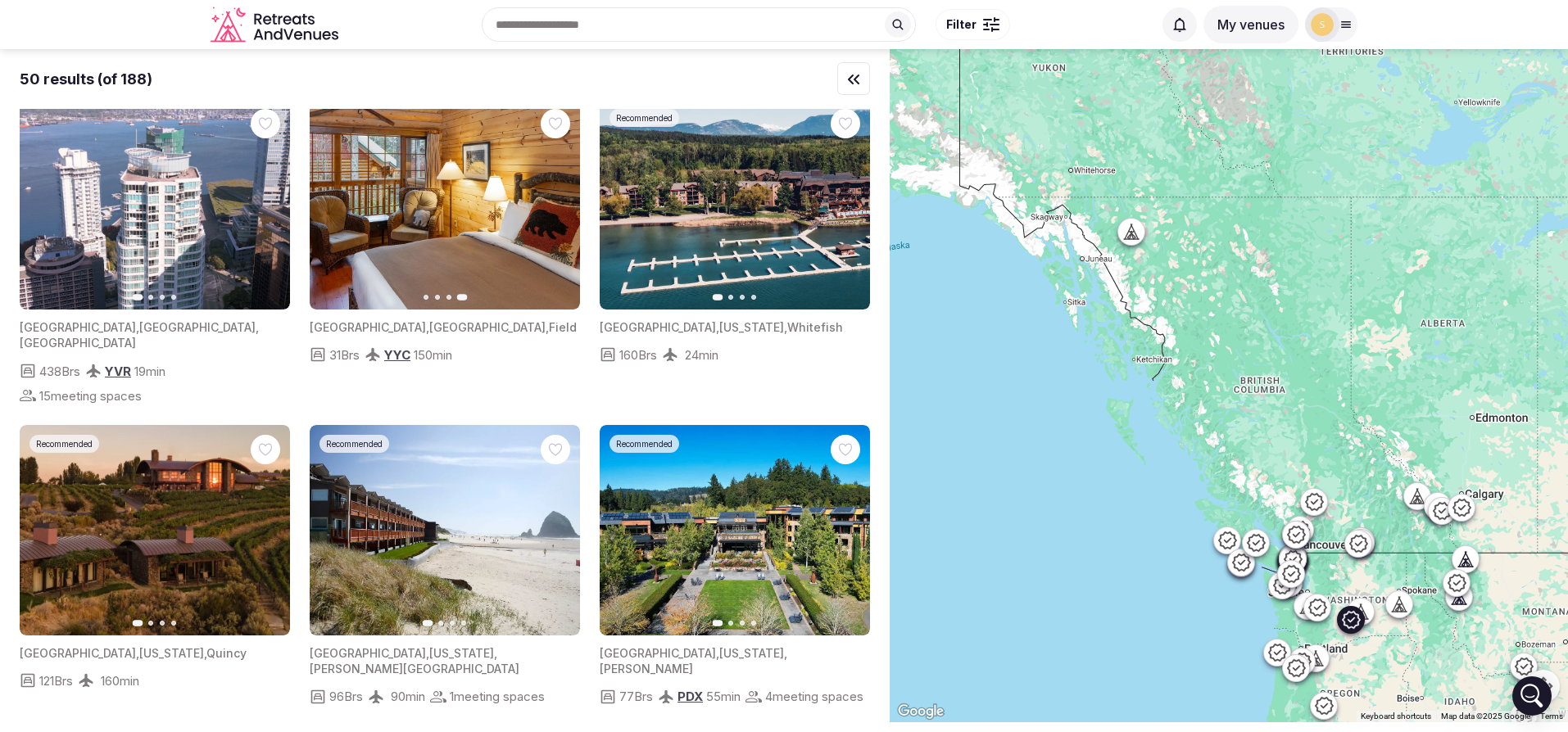
click at [260, 524] on icon "button" at bounding box center [267, 530] width 13 height 13
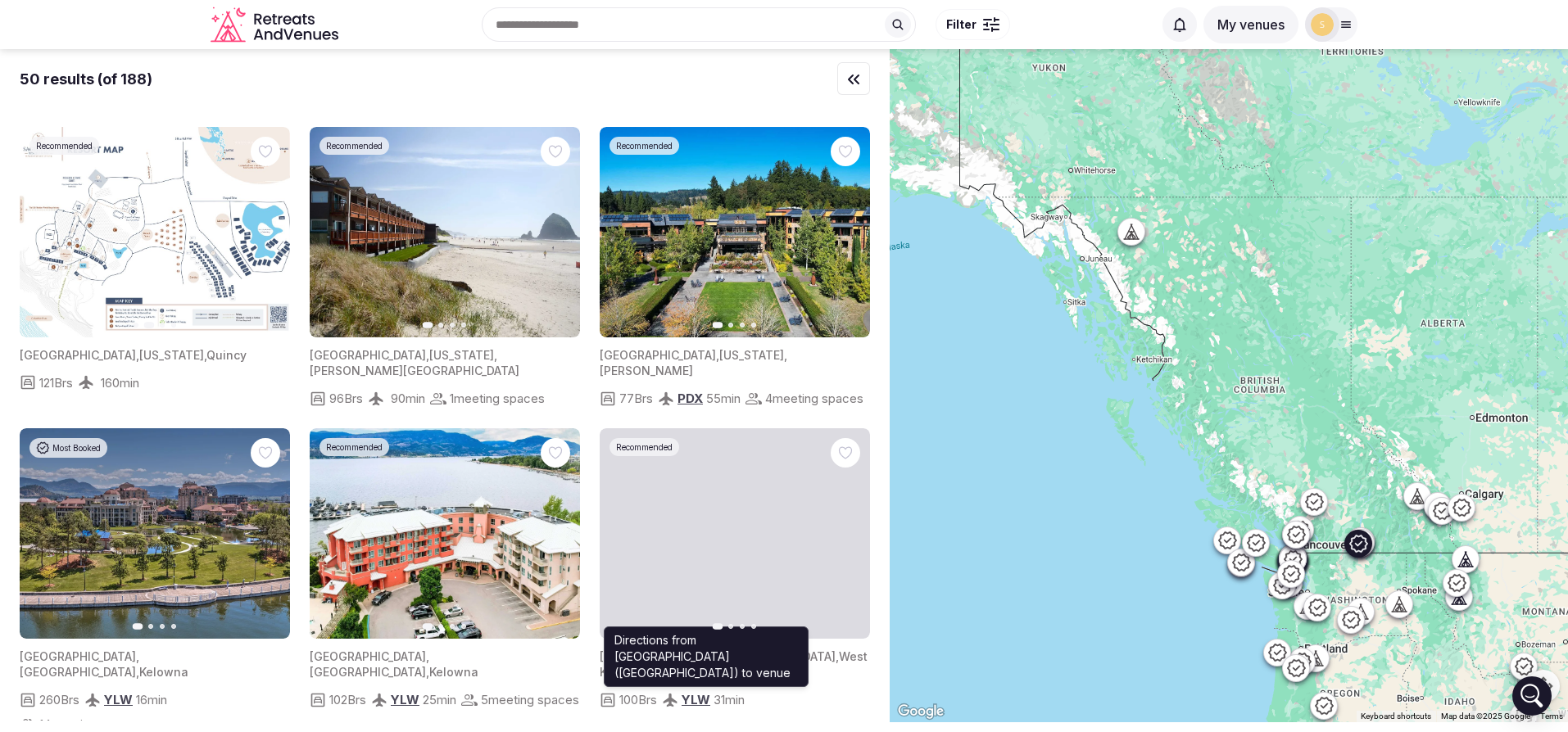
scroll to position [3539, 0]
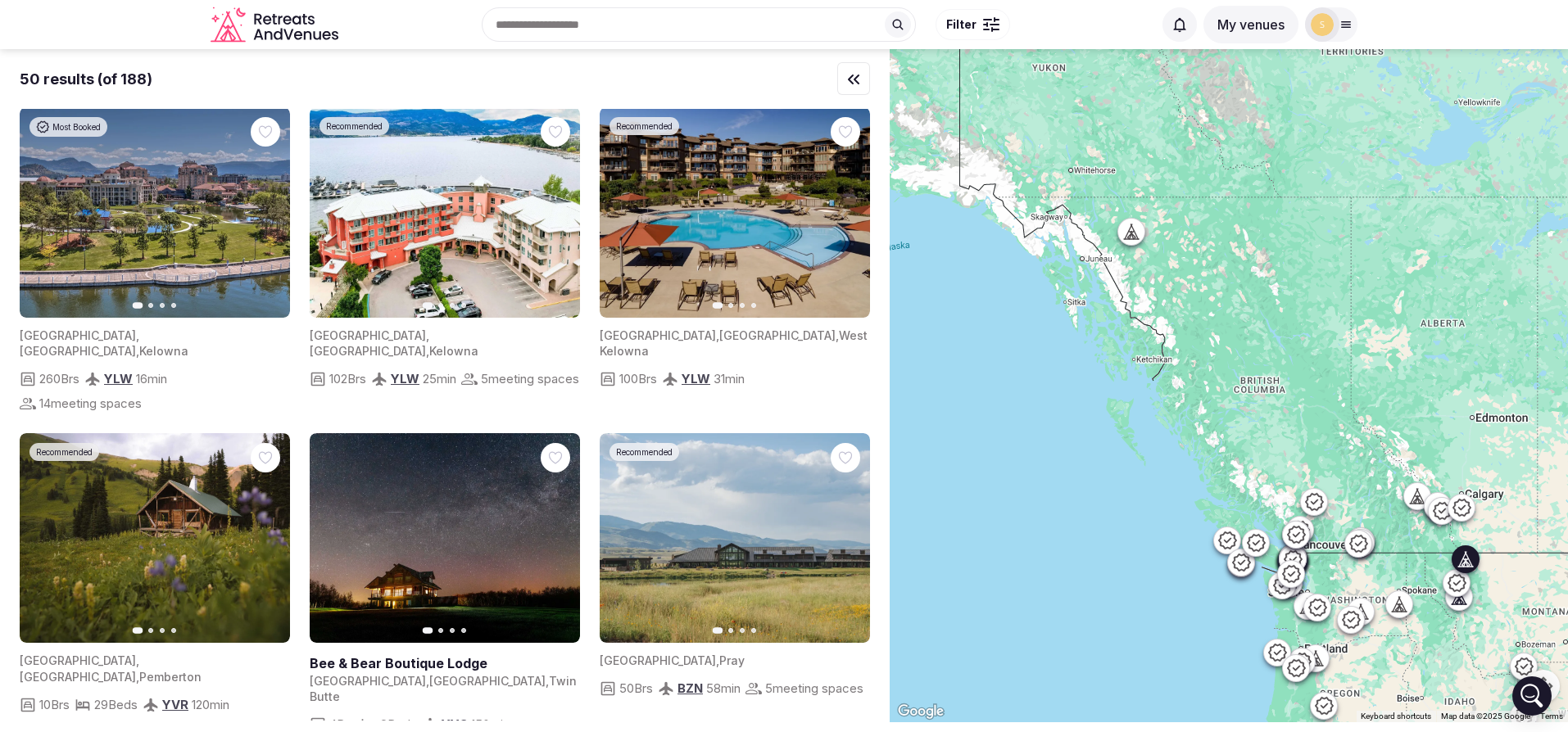
click at [554, 532] on icon "button" at bounding box center [557, 538] width 13 height 13
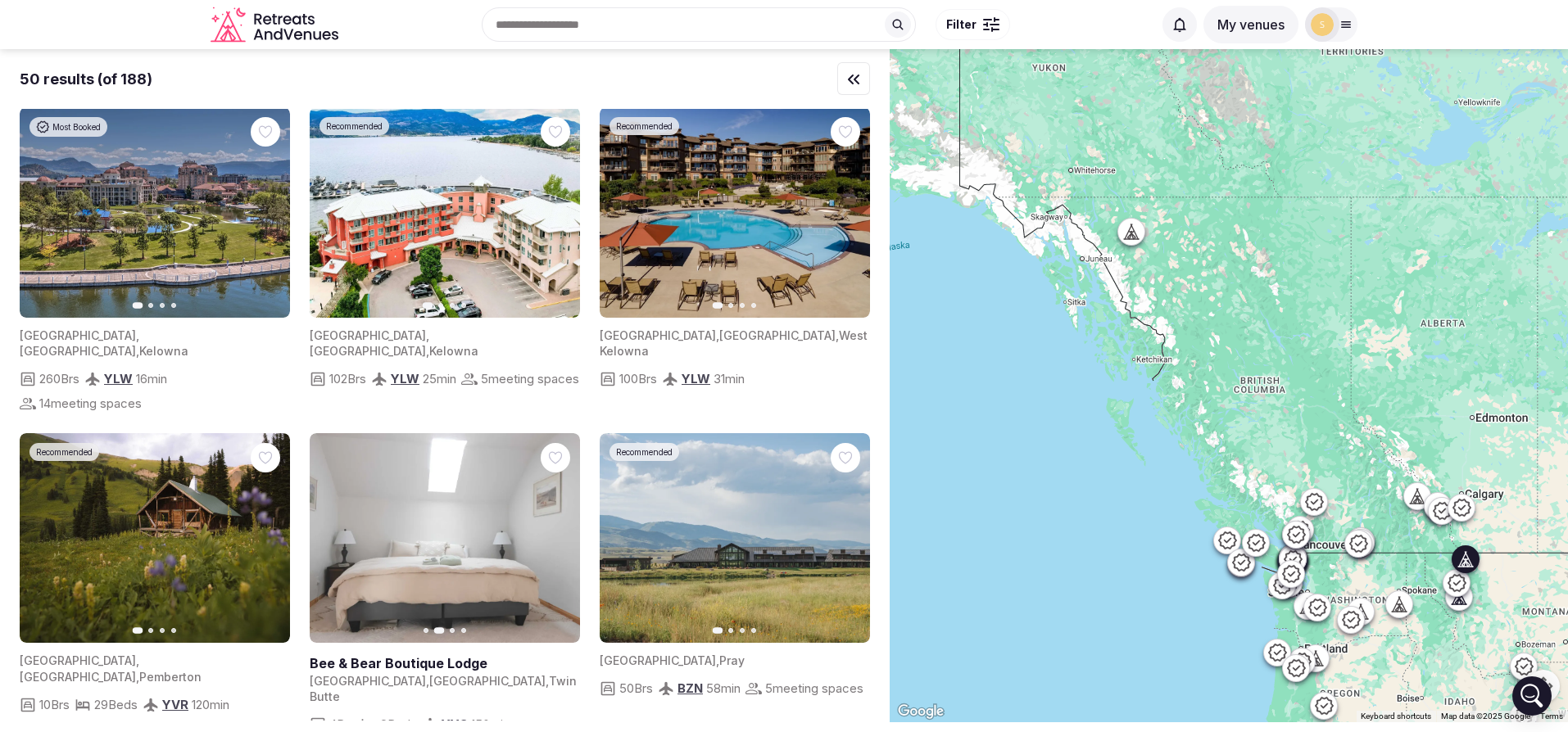
click at [553, 532] on icon "button" at bounding box center [557, 538] width 13 height 13
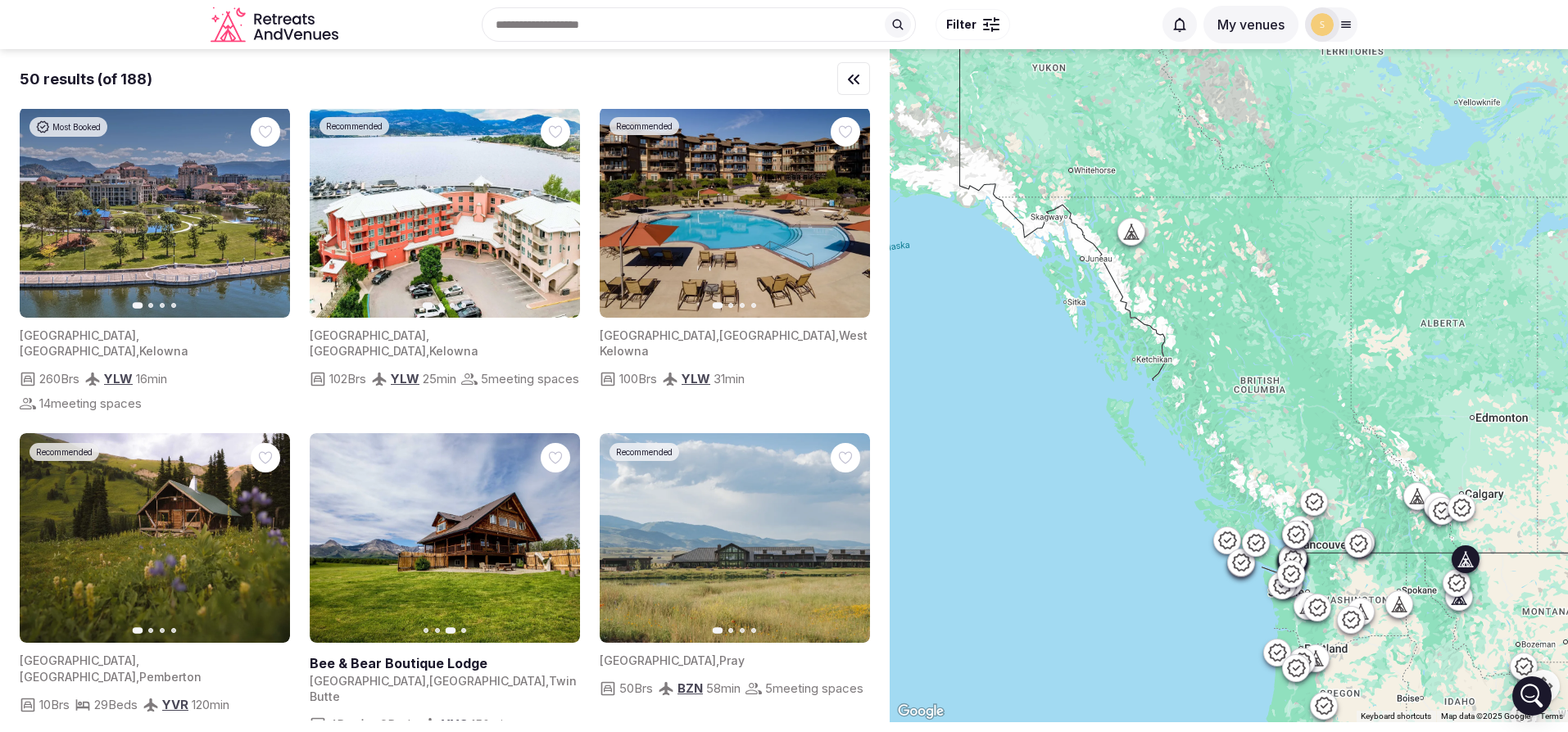
click at [553, 532] on icon "button" at bounding box center [557, 538] width 13 height 13
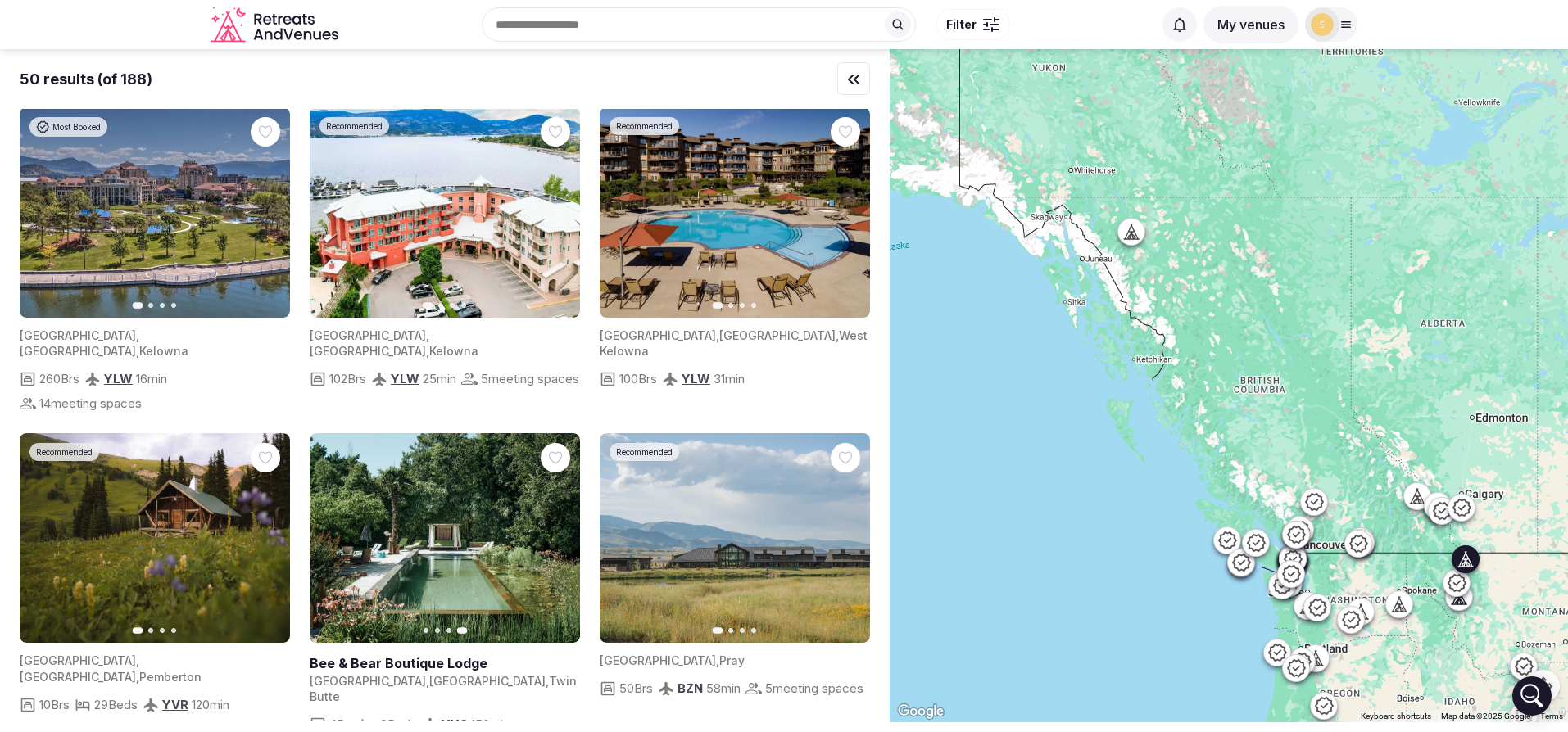
click at [553, 532] on icon "button" at bounding box center [557, 538] width 13 height 13
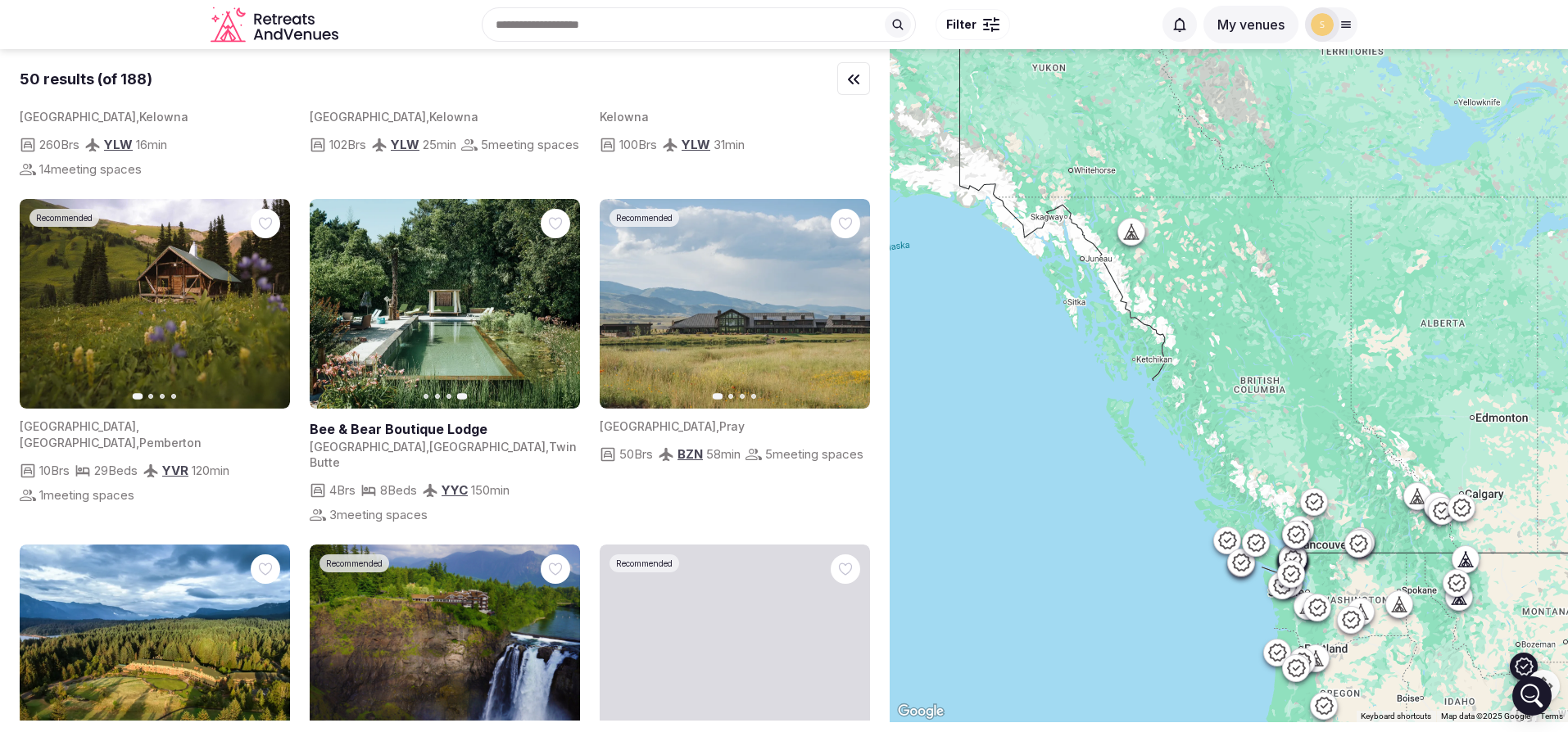
scroll to position [3808, 0]
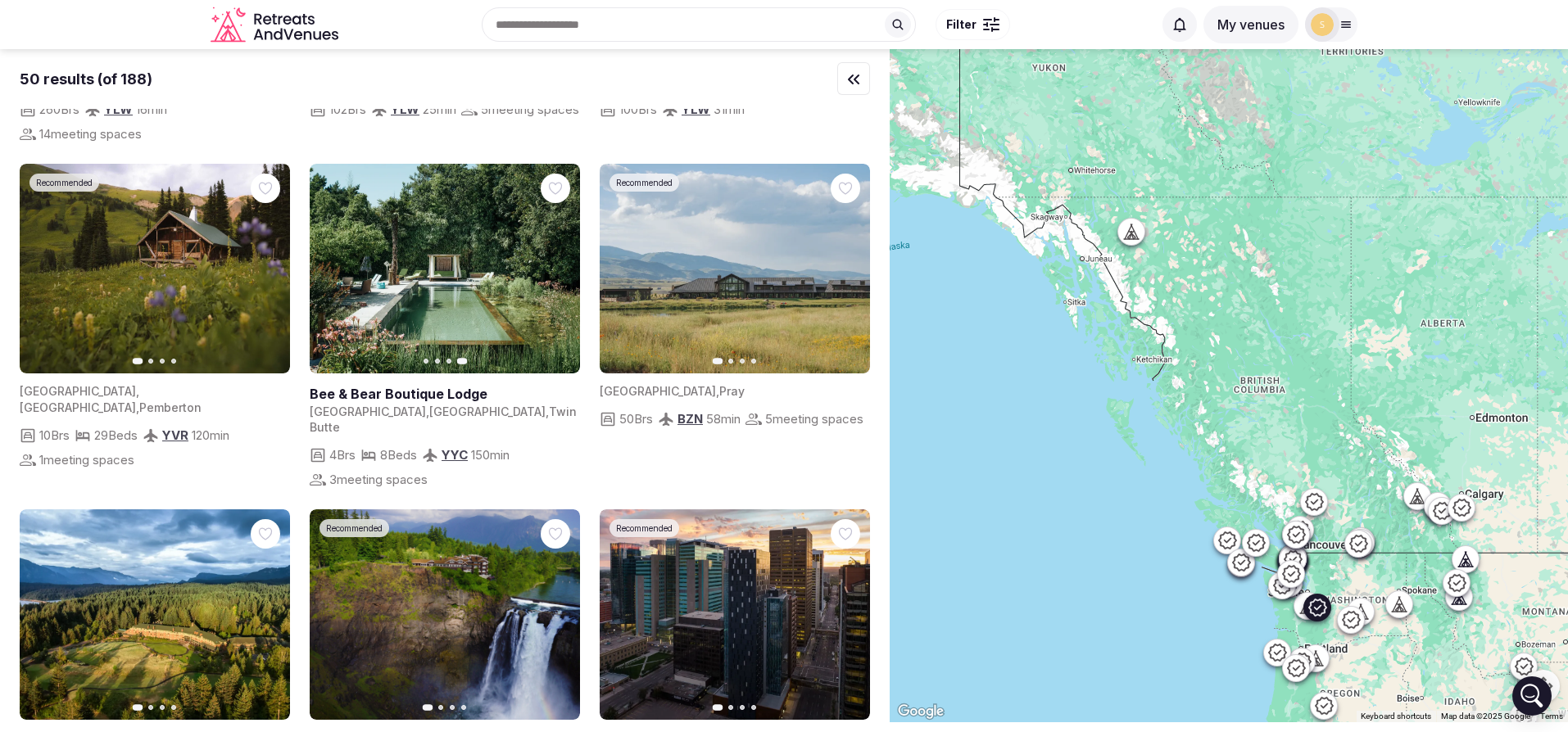
click at [563, 601] on button "Next slide" at bounding box center [557, 614] width 26 height 26
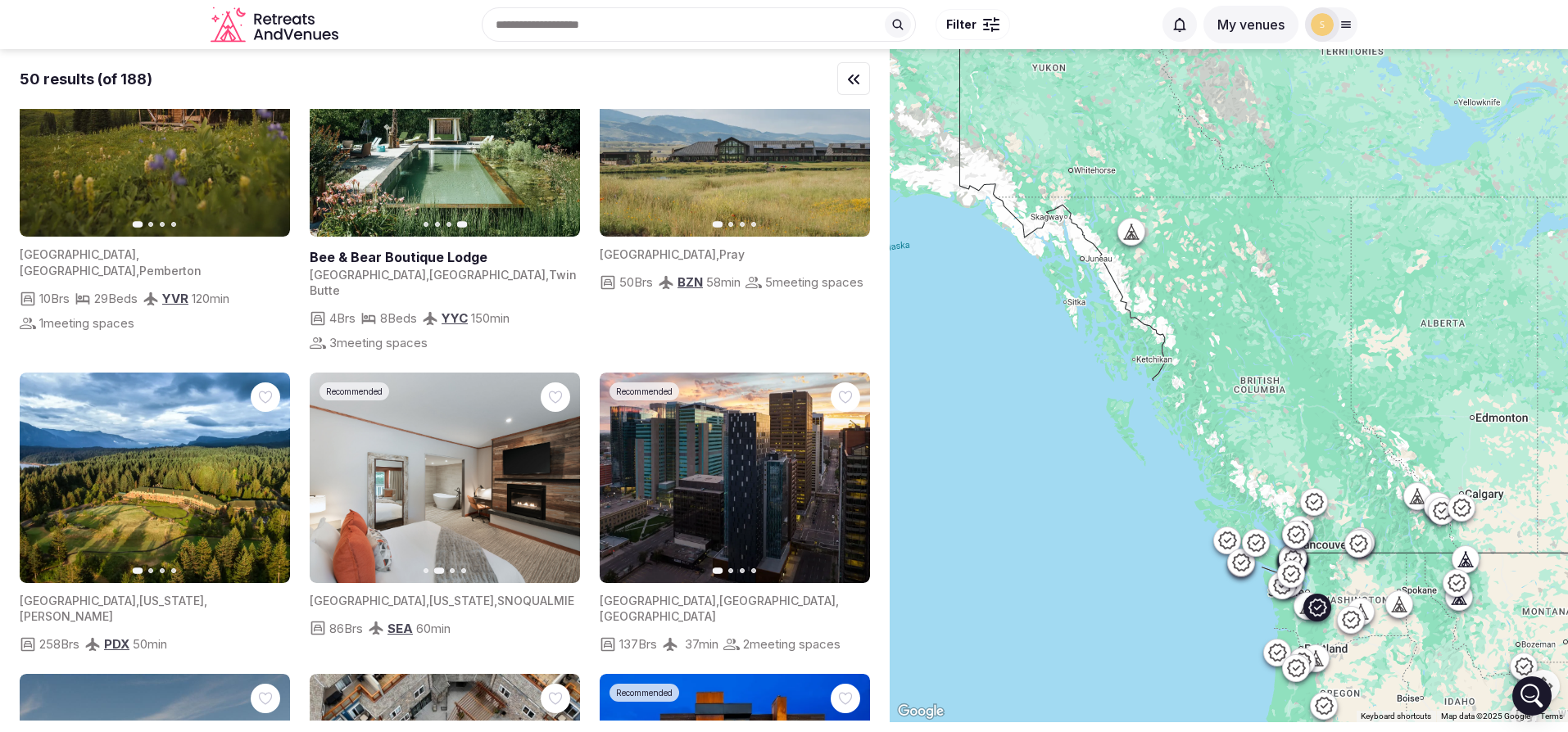
scroll to position [4125, 0]
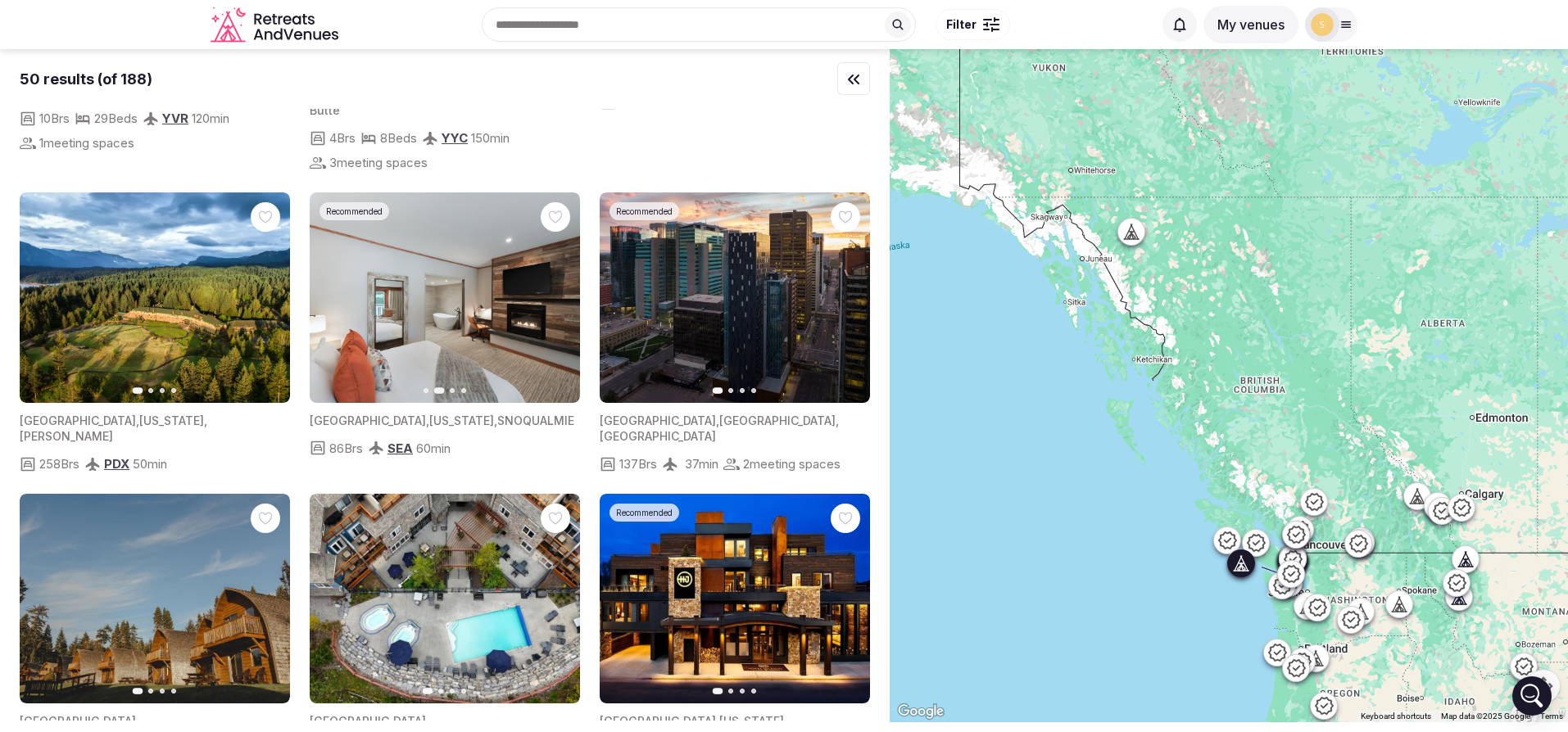
click at [264, 586] on button "Next slide" at bounding box center [267, 599] width 26 height 26
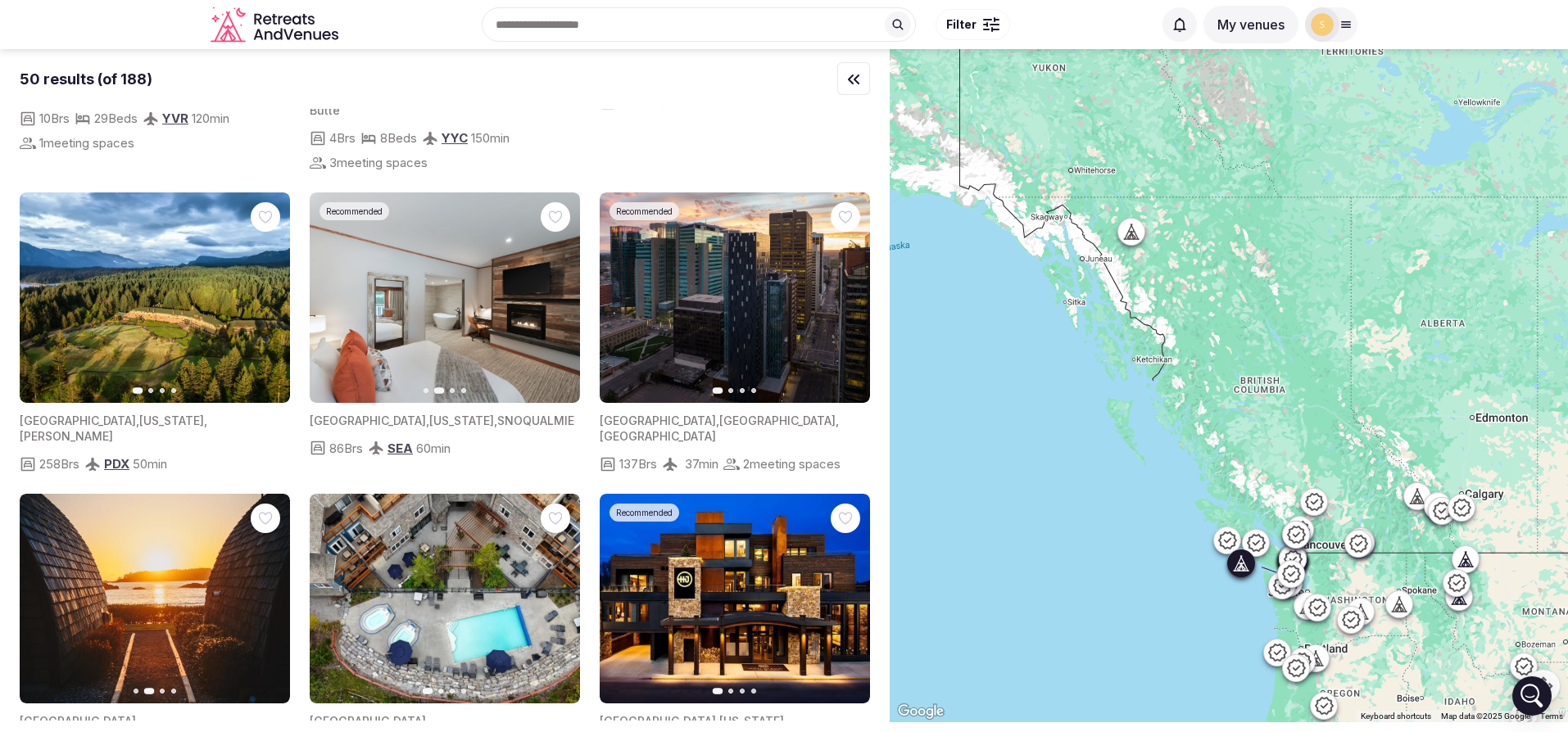
click at [264, 586] on button "Next slide" at bounding box center [267, 599] width 26 height 26
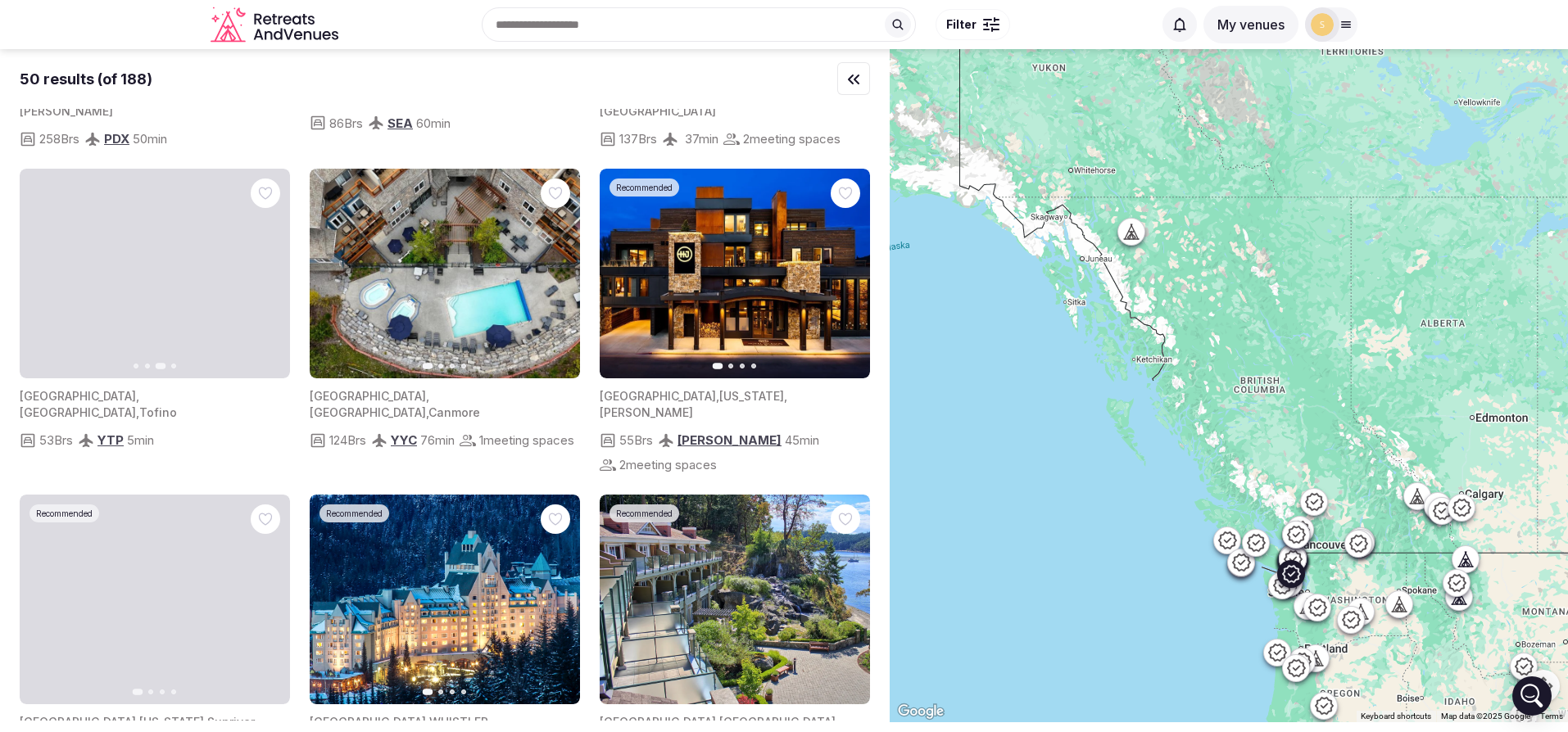
scroll to position [4452, 0]
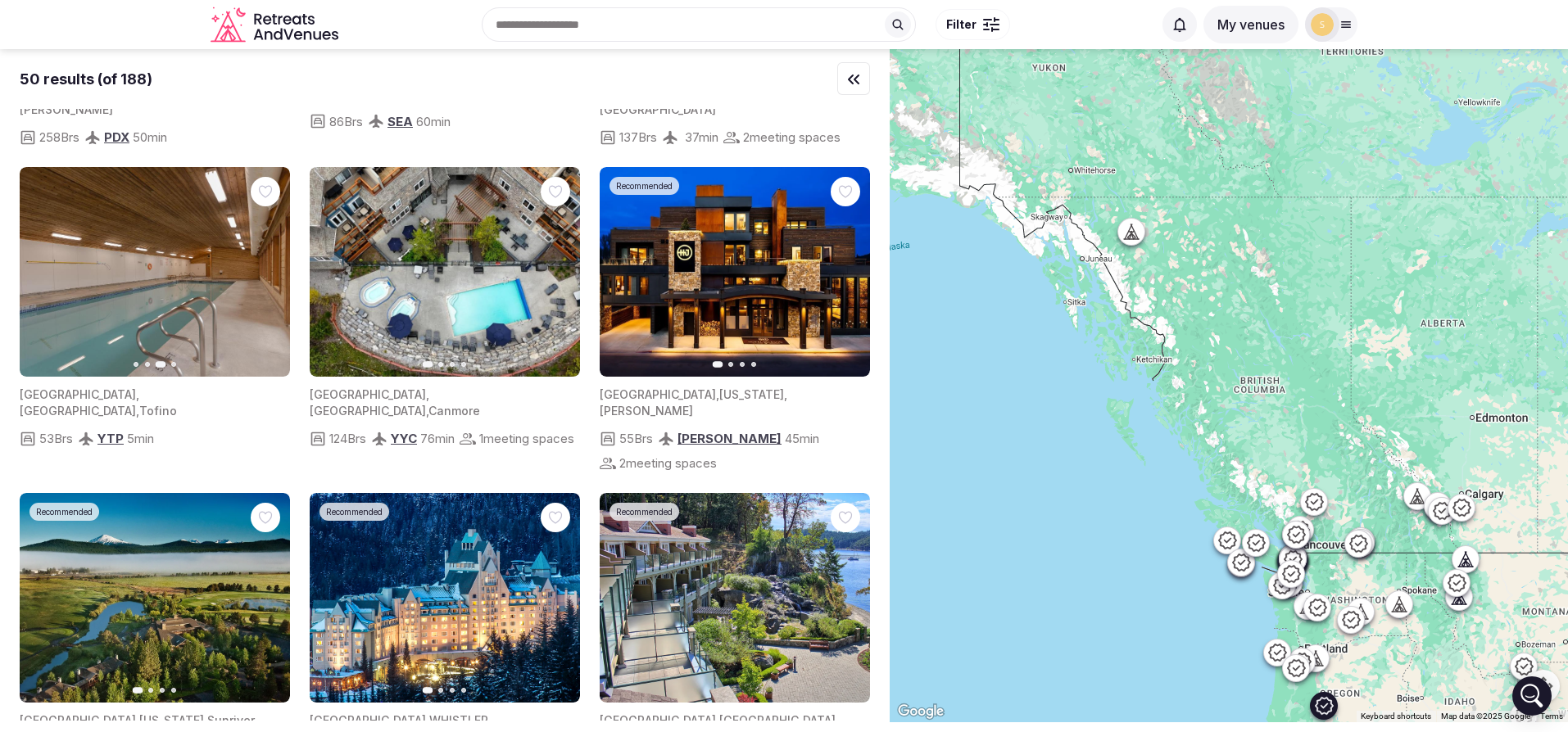
click at [264, 591] on icon "button" at bounding box center [267, 598] width 13 height 13
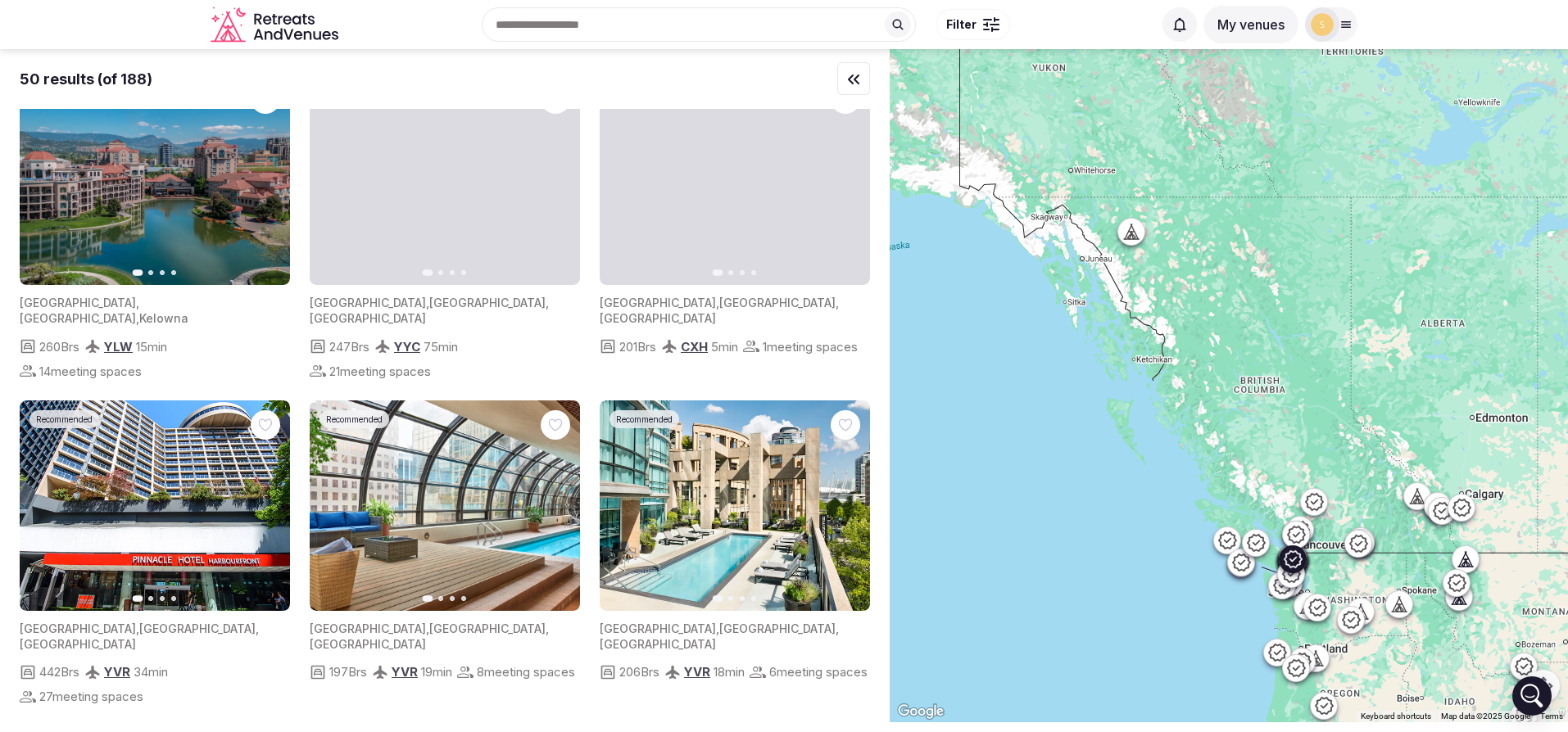
scroll to position [0, 0]
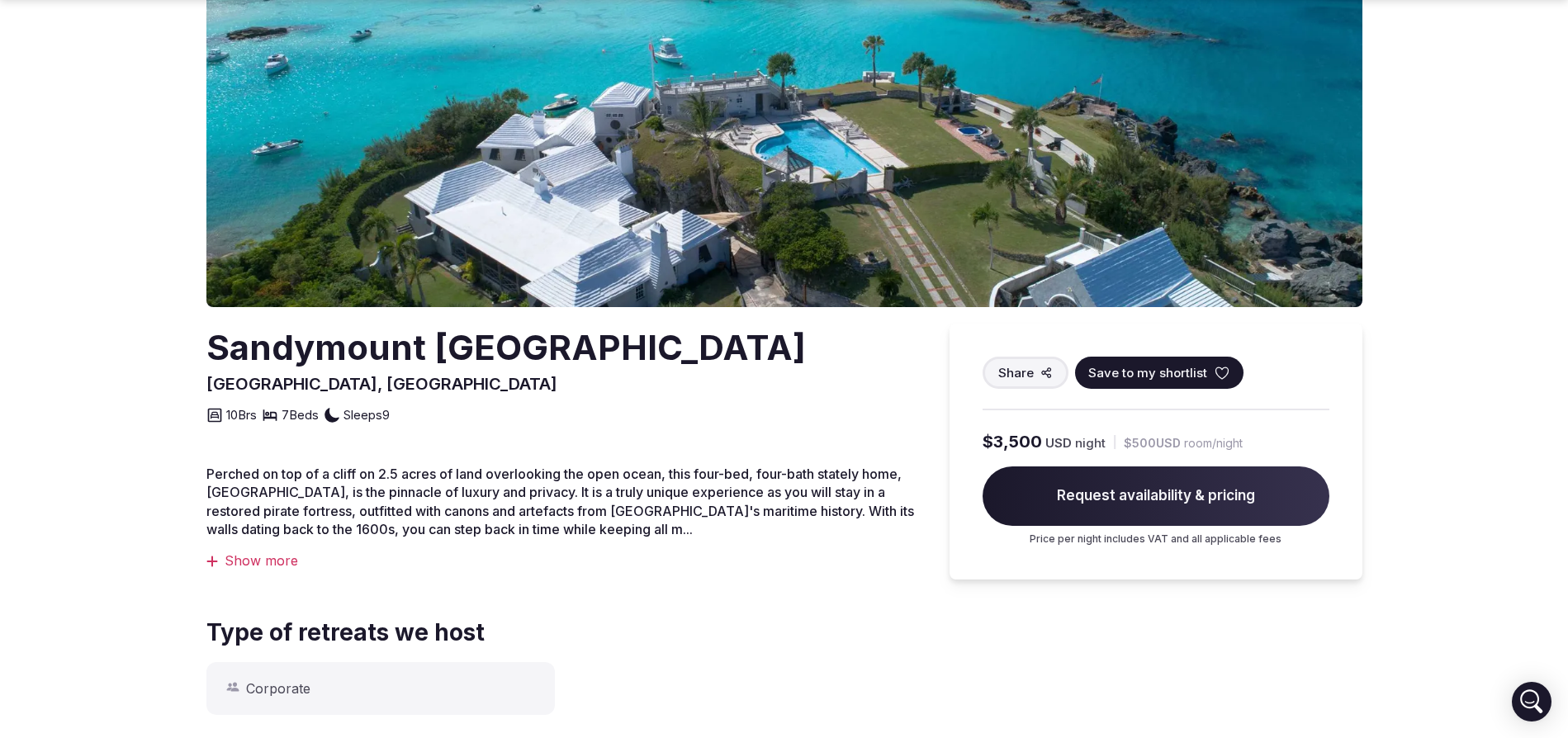
scroll to position [202, 0]
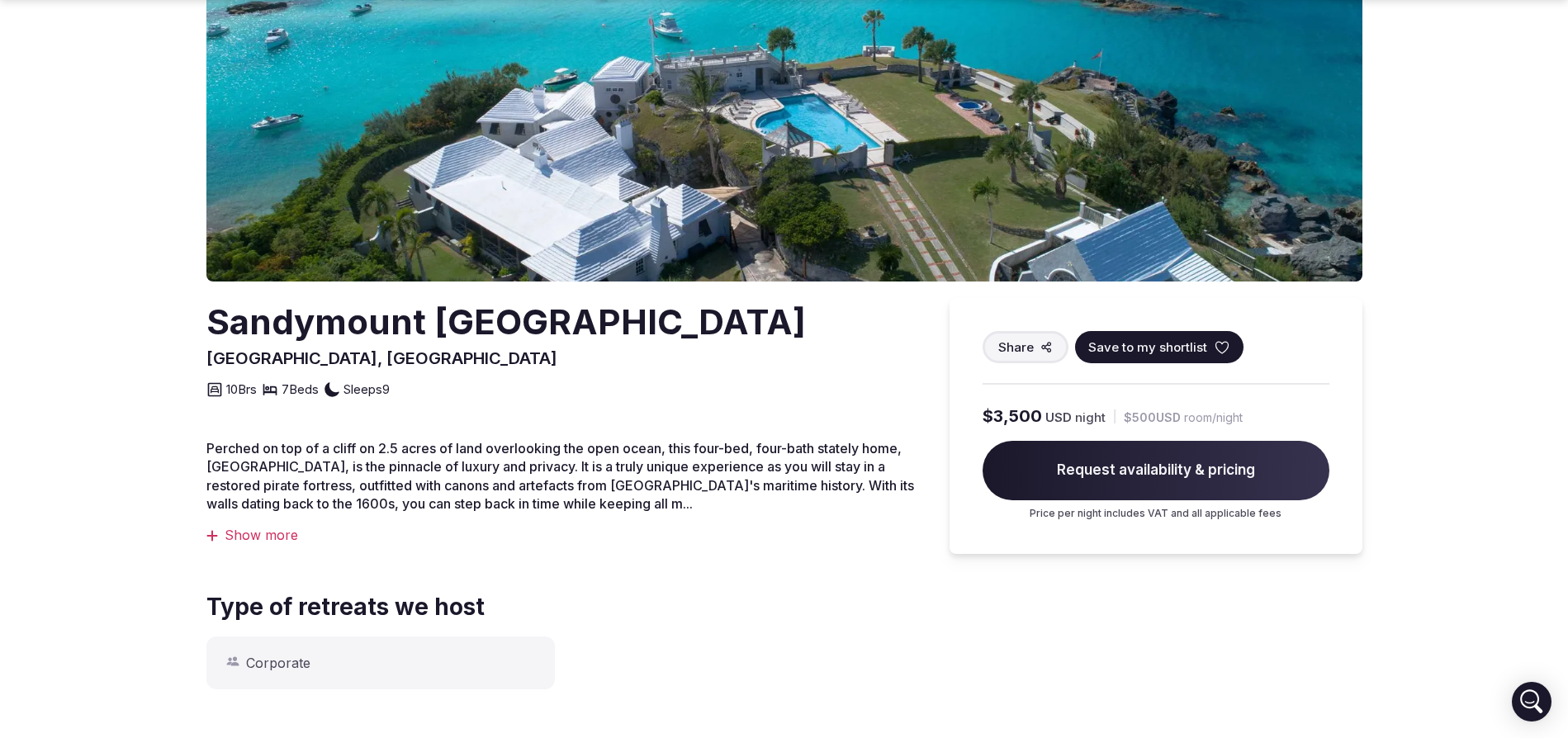
click at [296, 536] on div "Show more" at bounding box center [562, 534] width 710 height 18
click at [260, 532] on div "Show less" at bounding box center [562, 534] width 710 height 18
click at [245, 538] on div "Show more" at bounding box center [562, 534] width 710 height 18
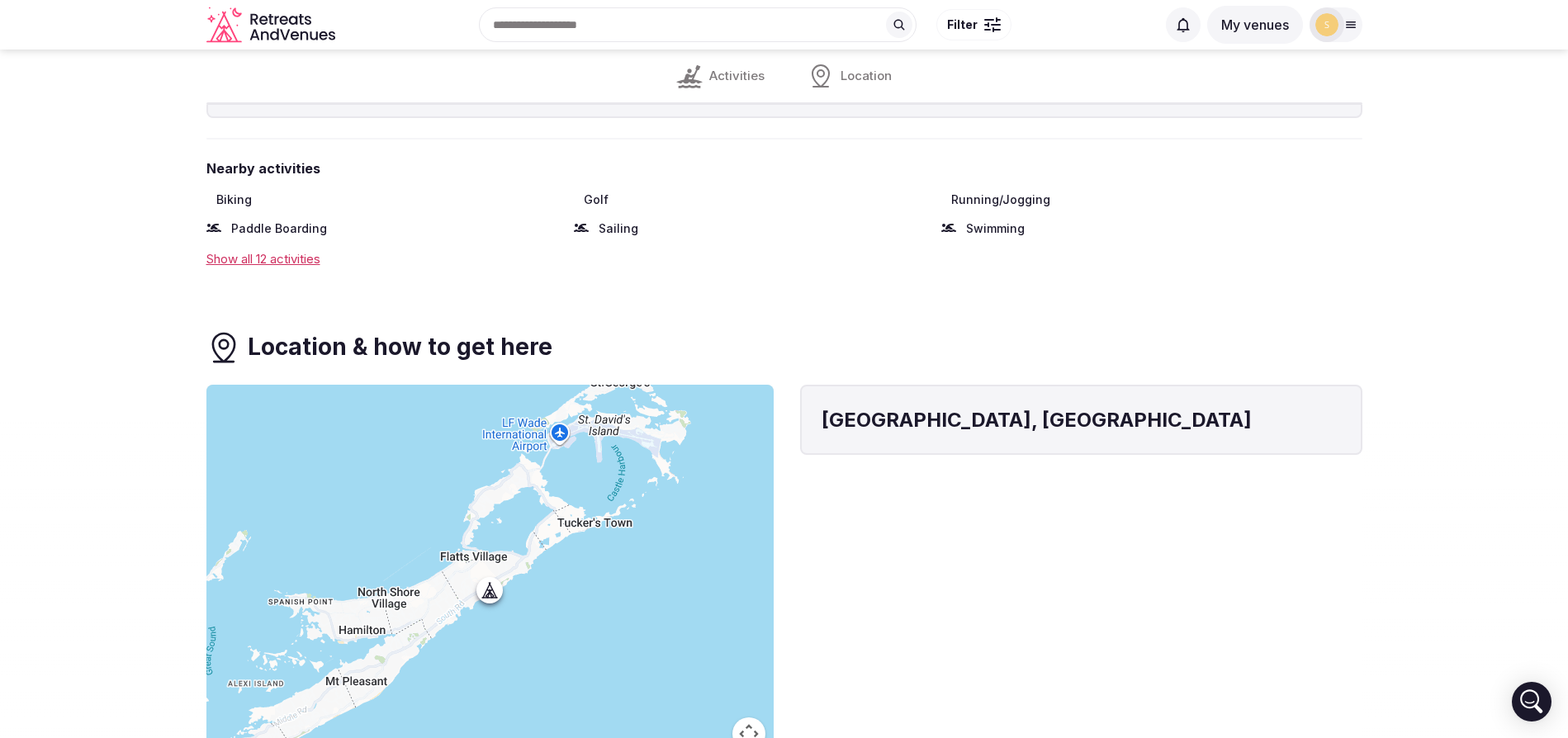
scroll to position [801, 0]
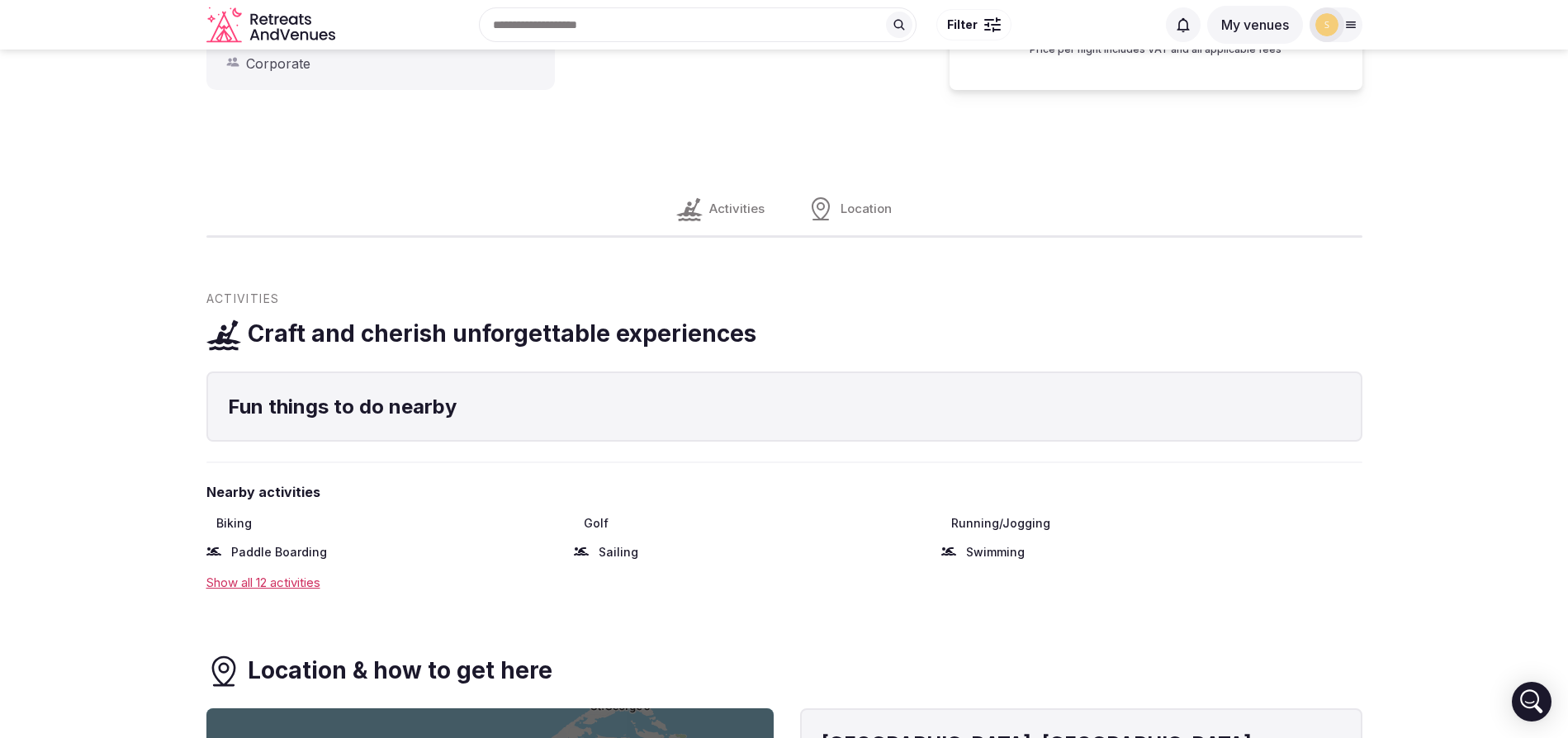
click at [234, 578] on div "Show all 12 activities" at bounding box center [784, 582] width 1156 height 18
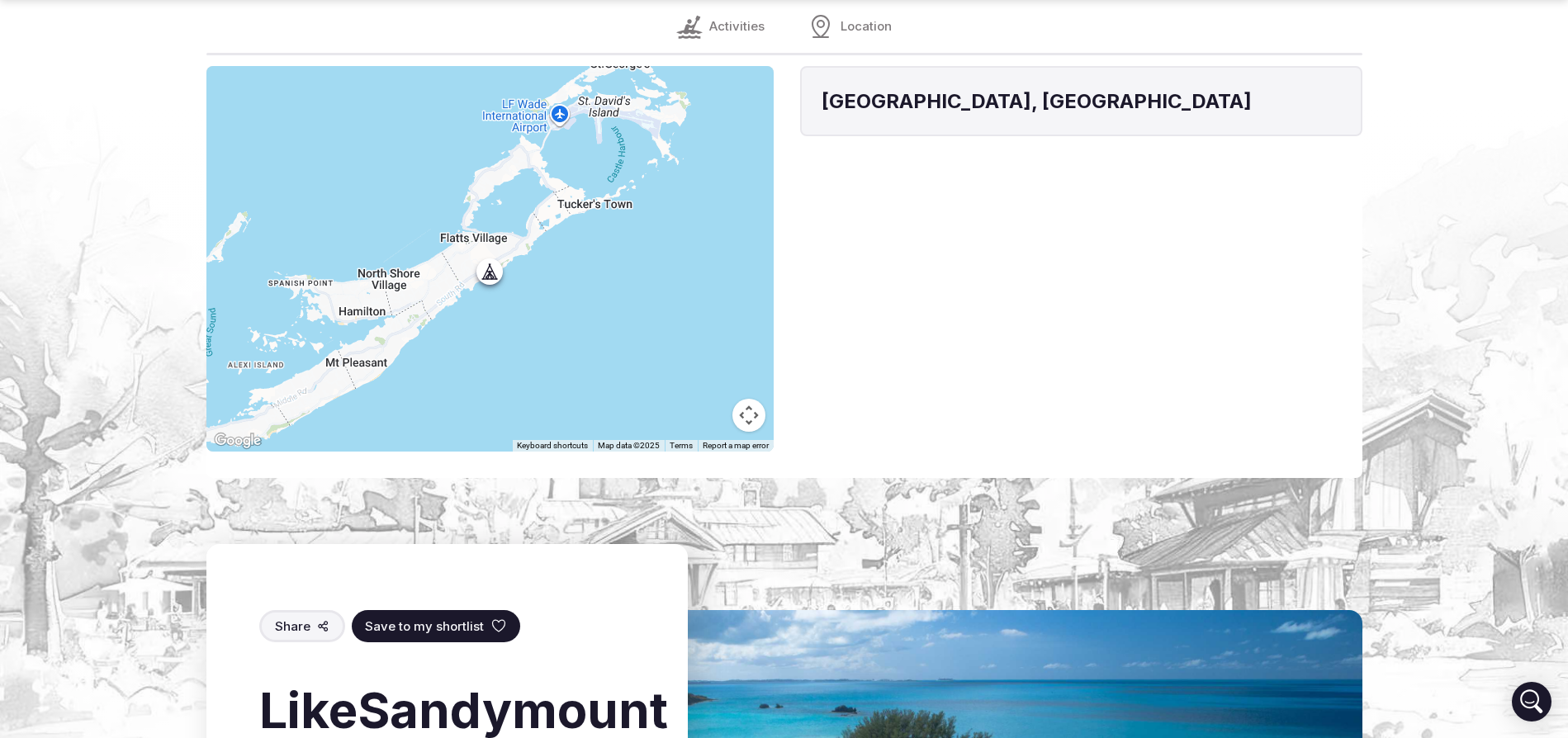
scroll to position [2121, 0]
